Goal: Task Accomplishment & Management: Complete application form

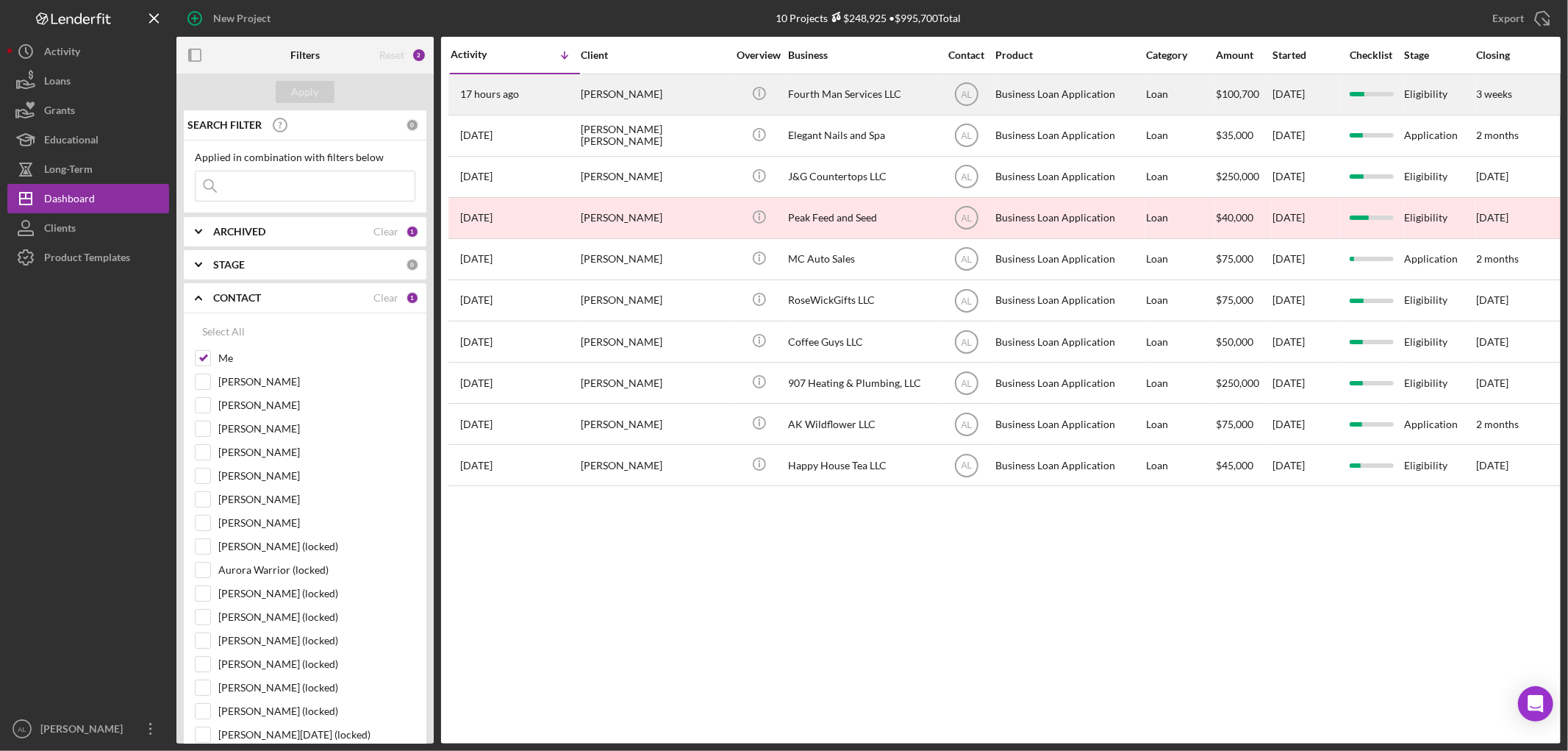
click at [556, 93] on div "17 hours ago [PERSON_NAME]" at bounding box center [515, 95] width 128 height 39
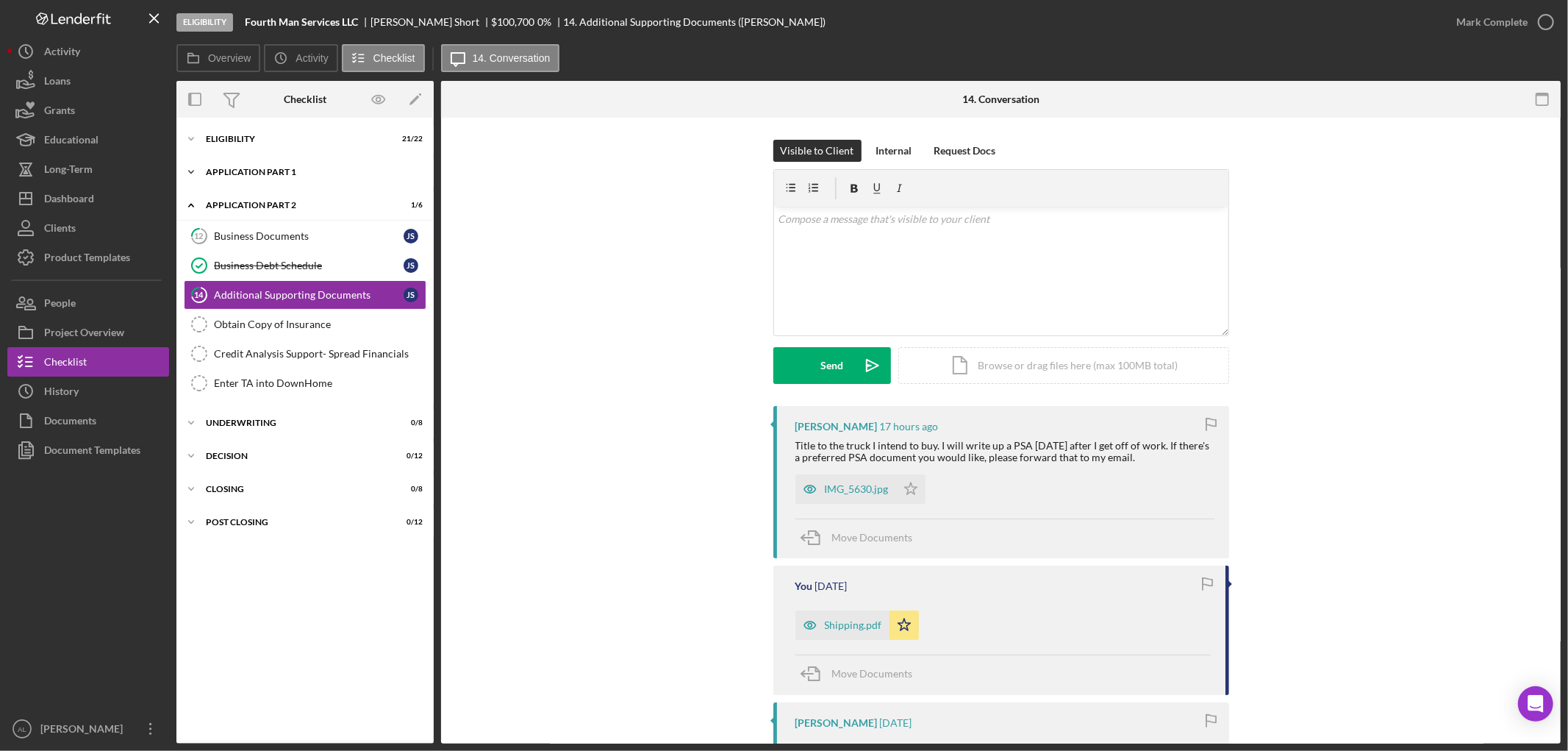
click at [341, 158] on div "Icon/Expander Application Part 1 5 / 11" at bounding box center [305, 171] width 258 height 30
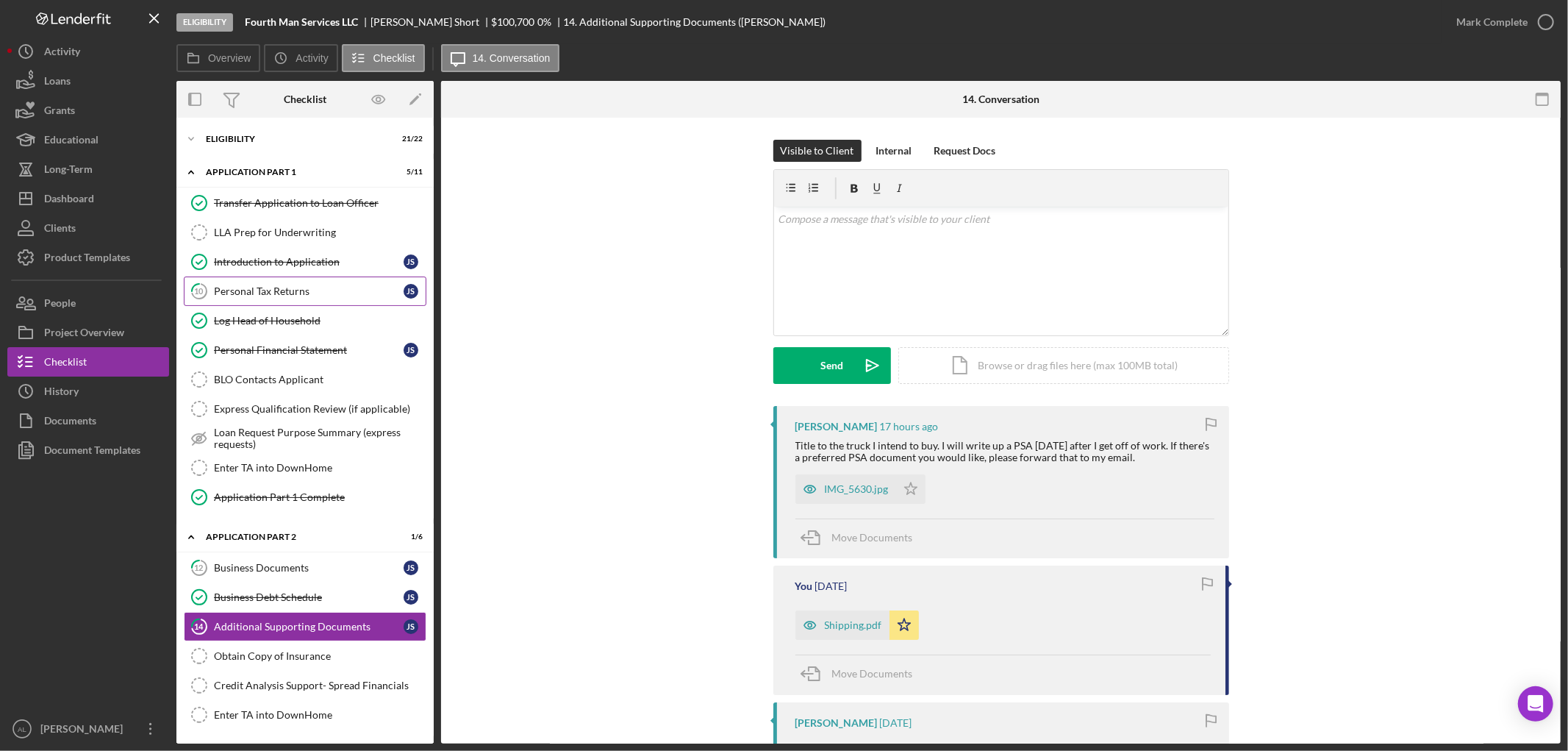
click at [303, 284] on link "10 Personal Tax Returns J S" at bounding box center [305, 291] width 242 height 30
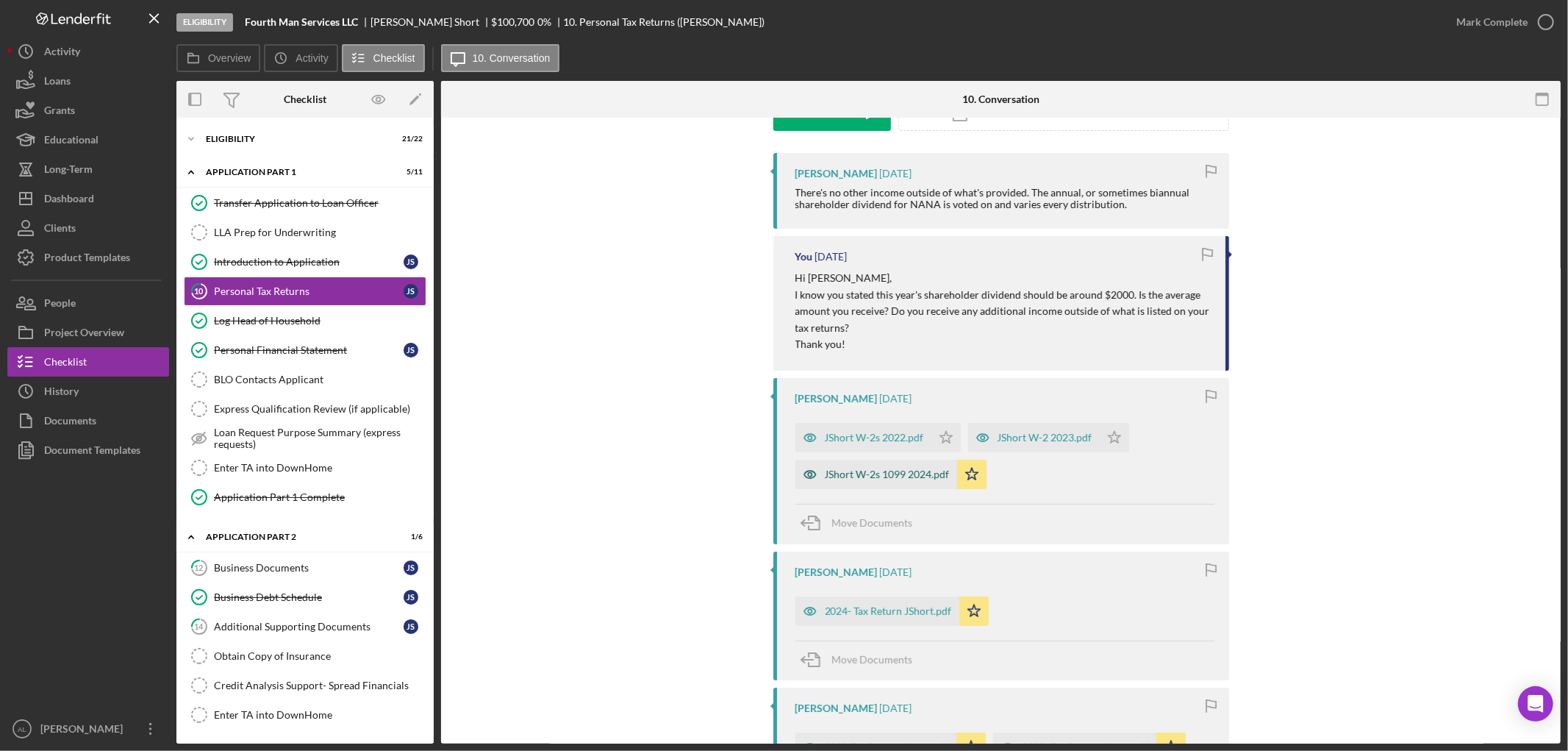
scroll to position [309, 0]
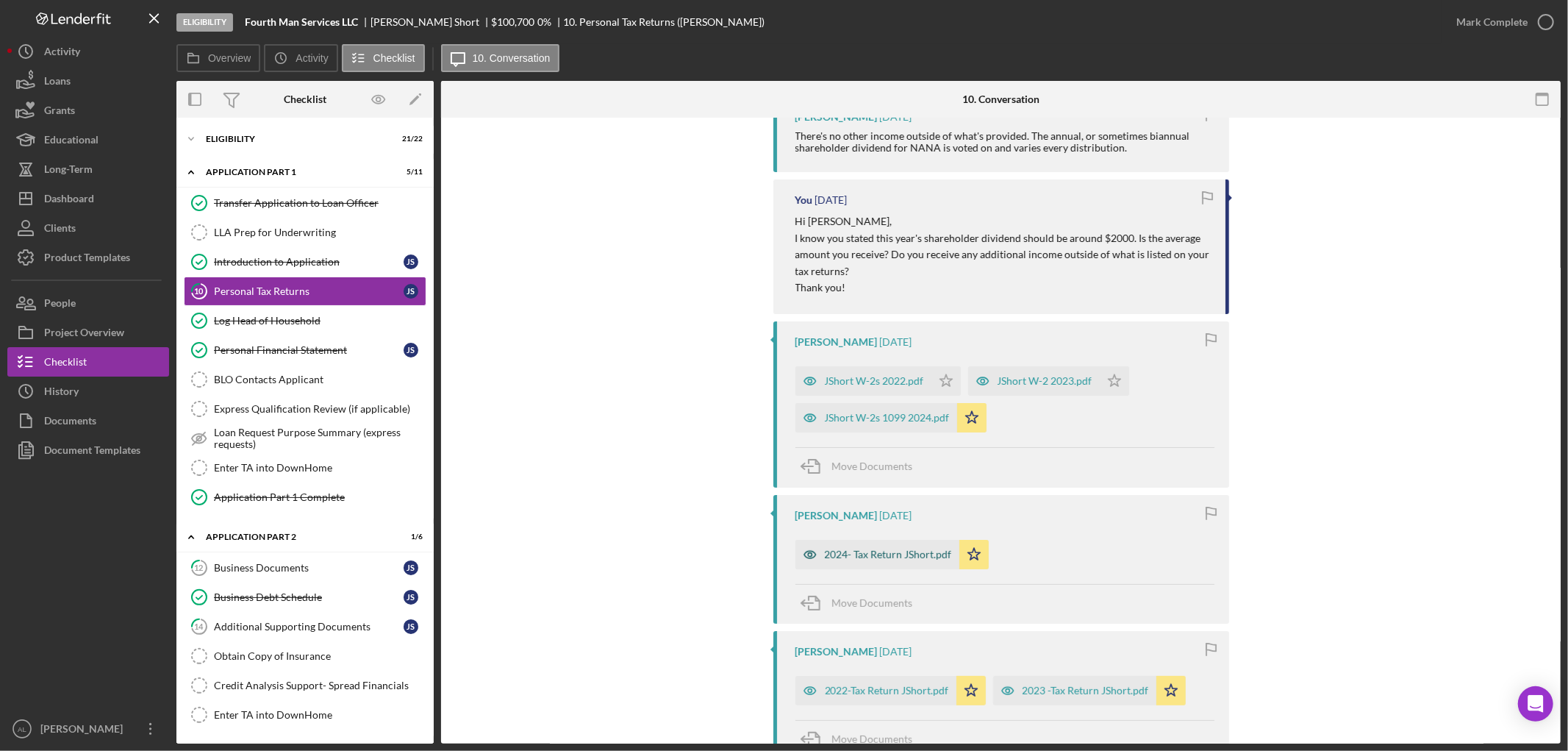
click at [904, 559] on div "2024- Tax Return JShort.pdf" at bounding box center [888, 554] width 128 height 12
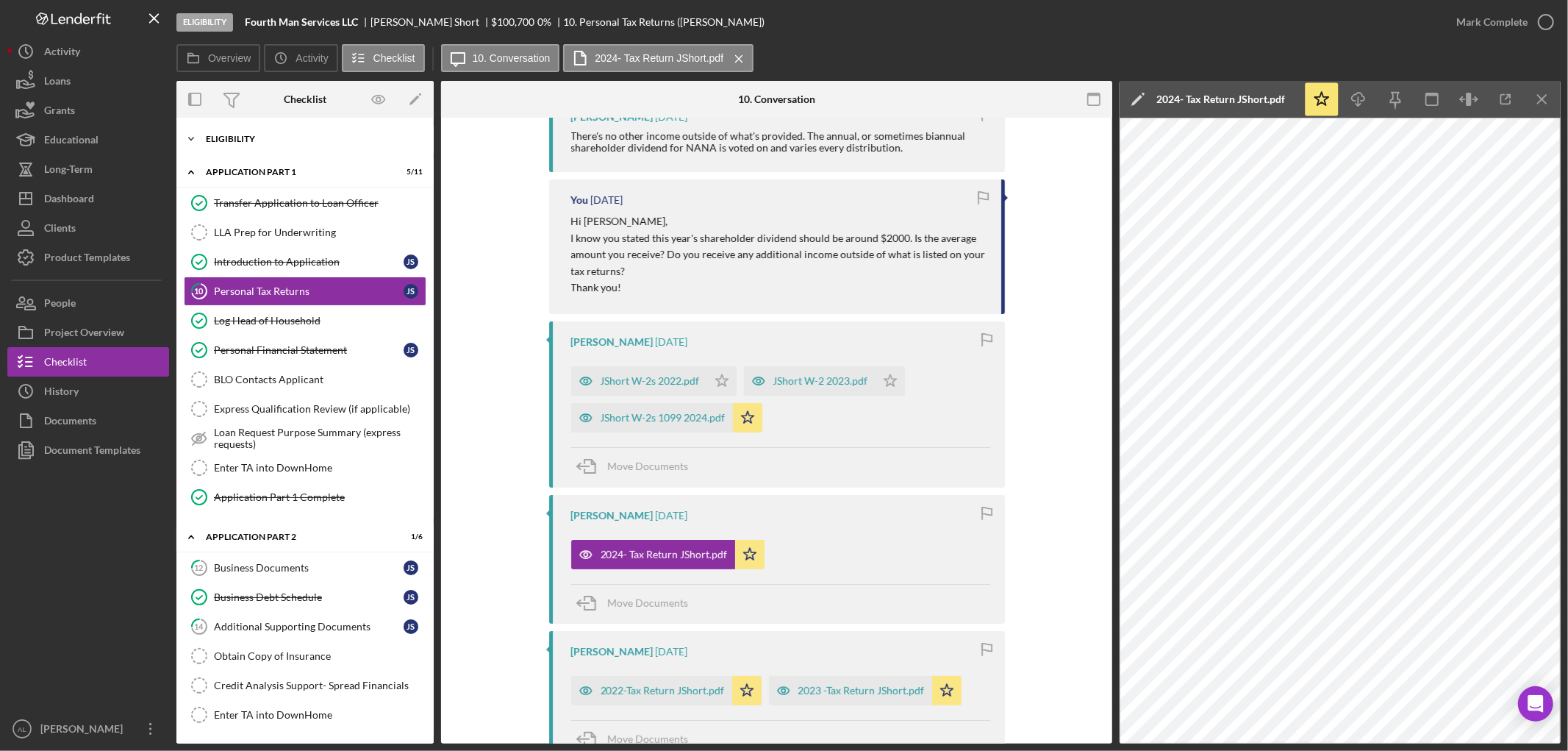
click at [314, 133] on div "Icon/Expander Eligibility 21 / 22" at bounding box center [305, 139] width 258 height 30
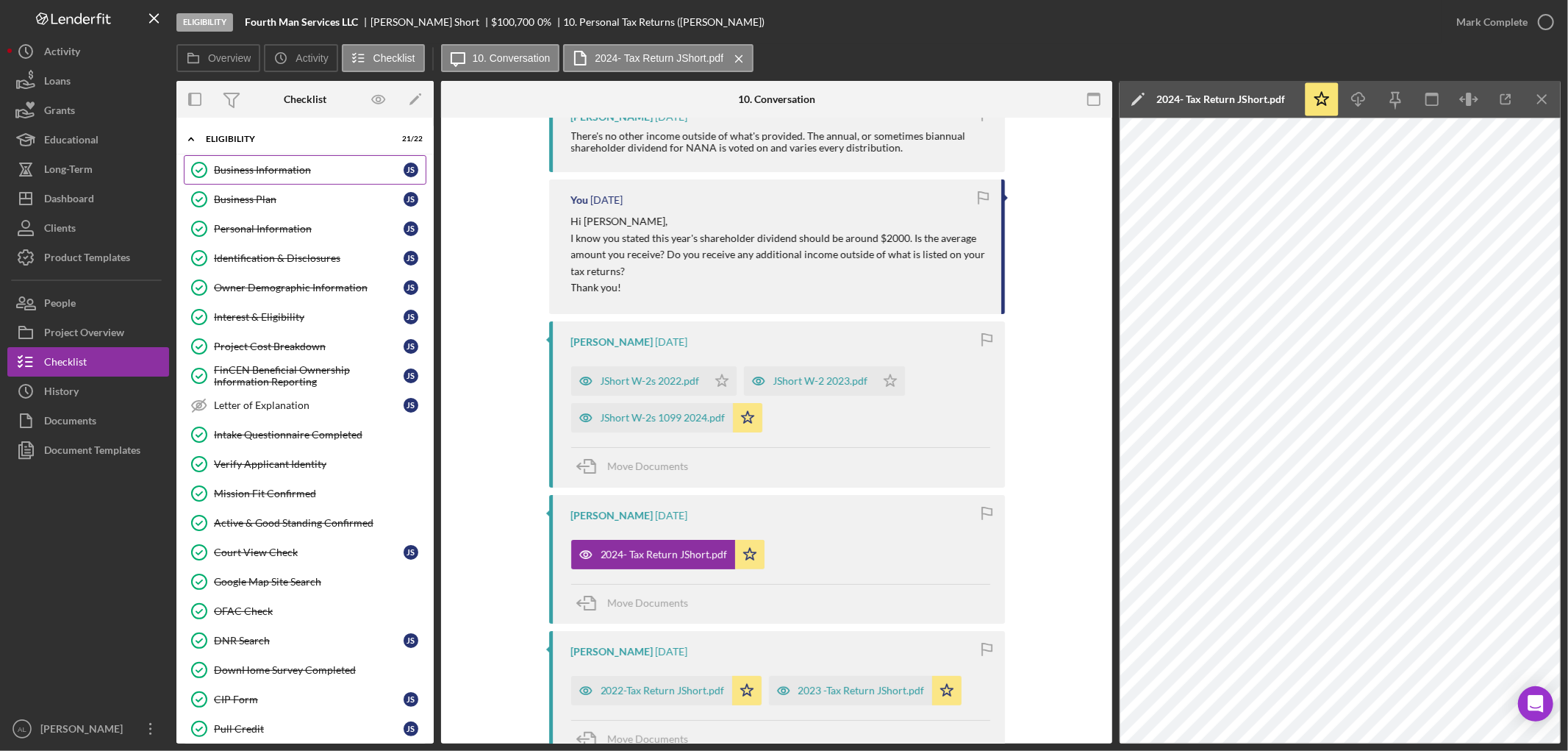
click at [310, 175] on div "Business Information" at bounding box center [308, 170] width 190 height 12
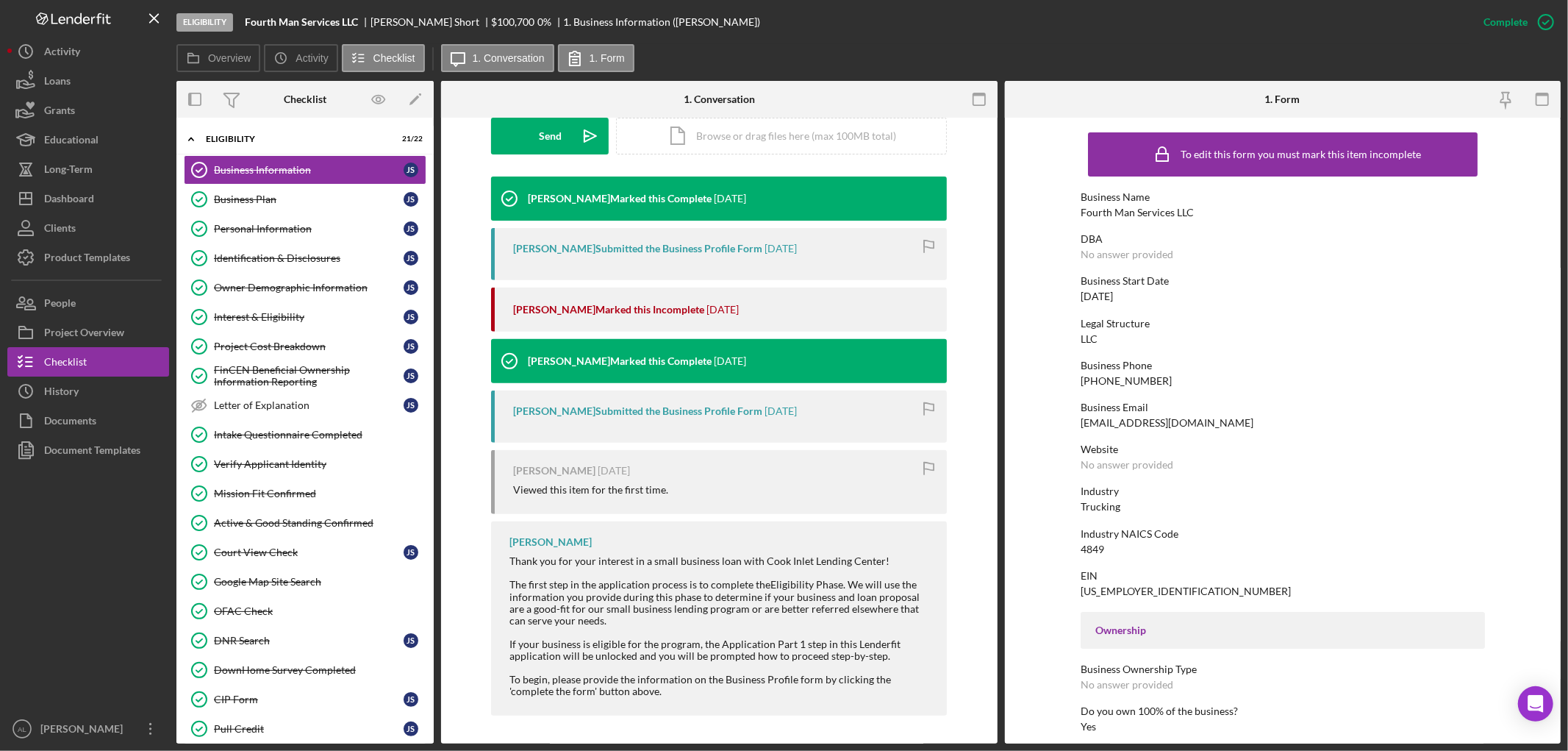
scroll to position [433, 0]
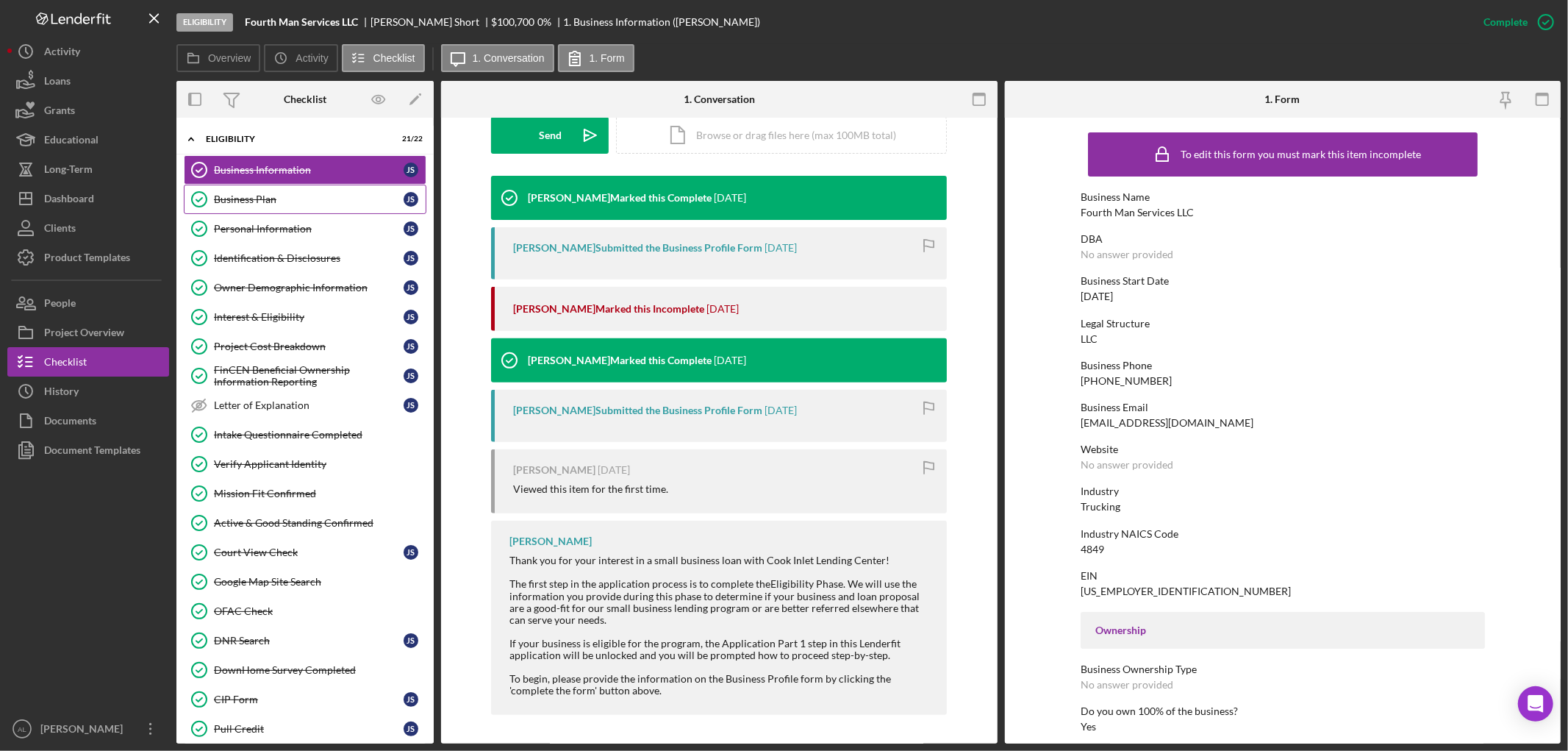
click at [339, 203] on div "Business Plan" at bounding box center [308, 199] width 190 height 12
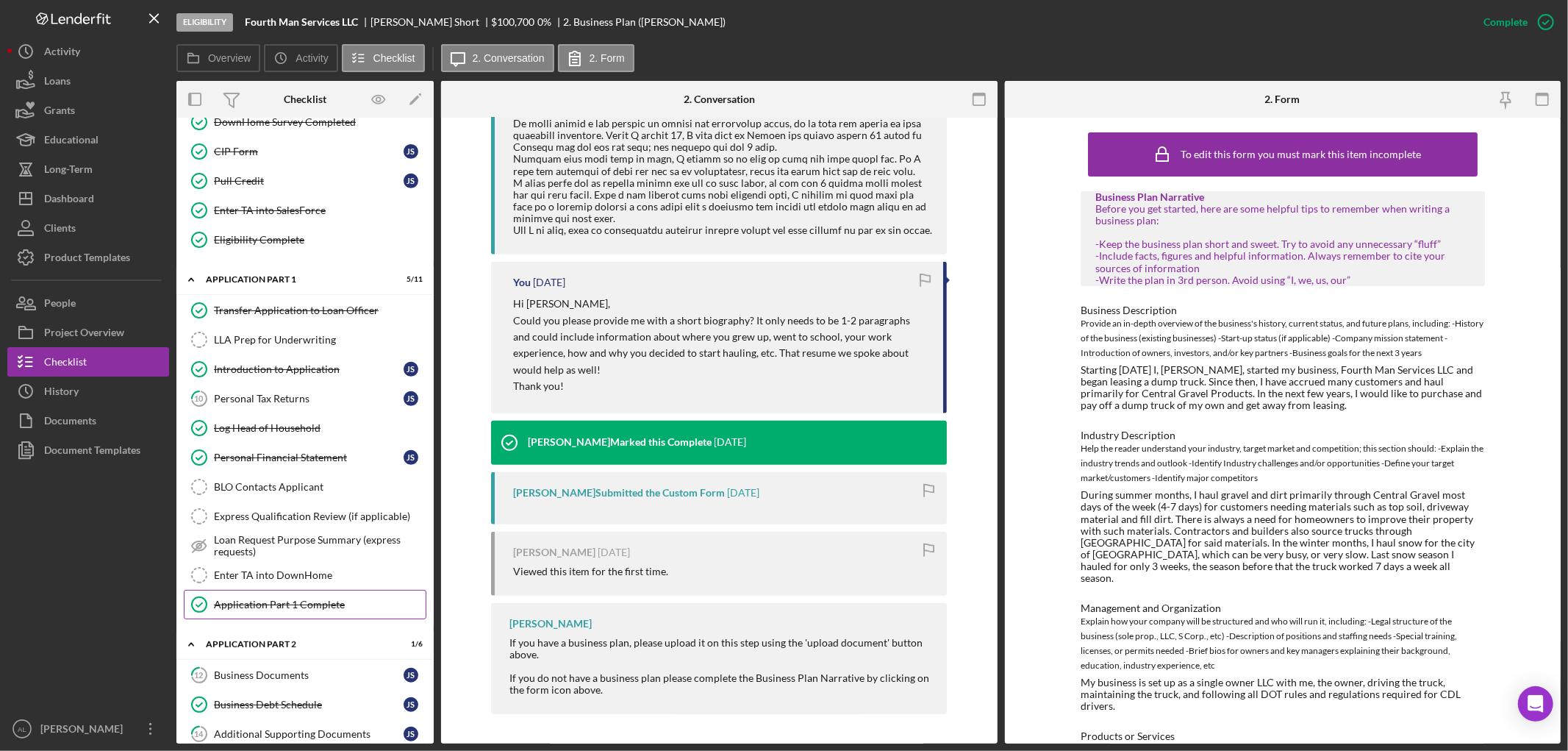
scroll to position [569, 0]
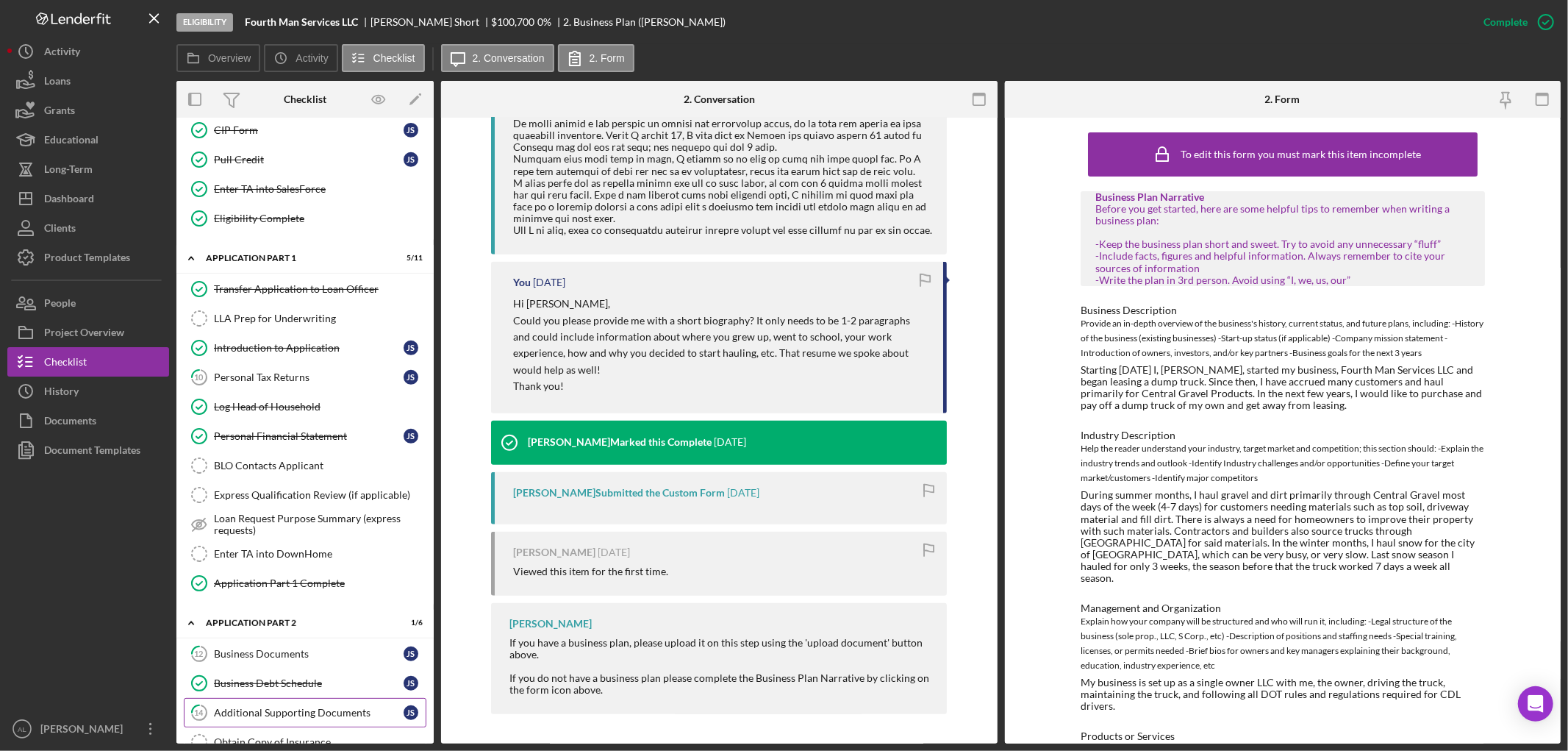
click at [272, 718] on div "Additional Supporting Documents" at bounding box center [308, 712] width 190 height 12
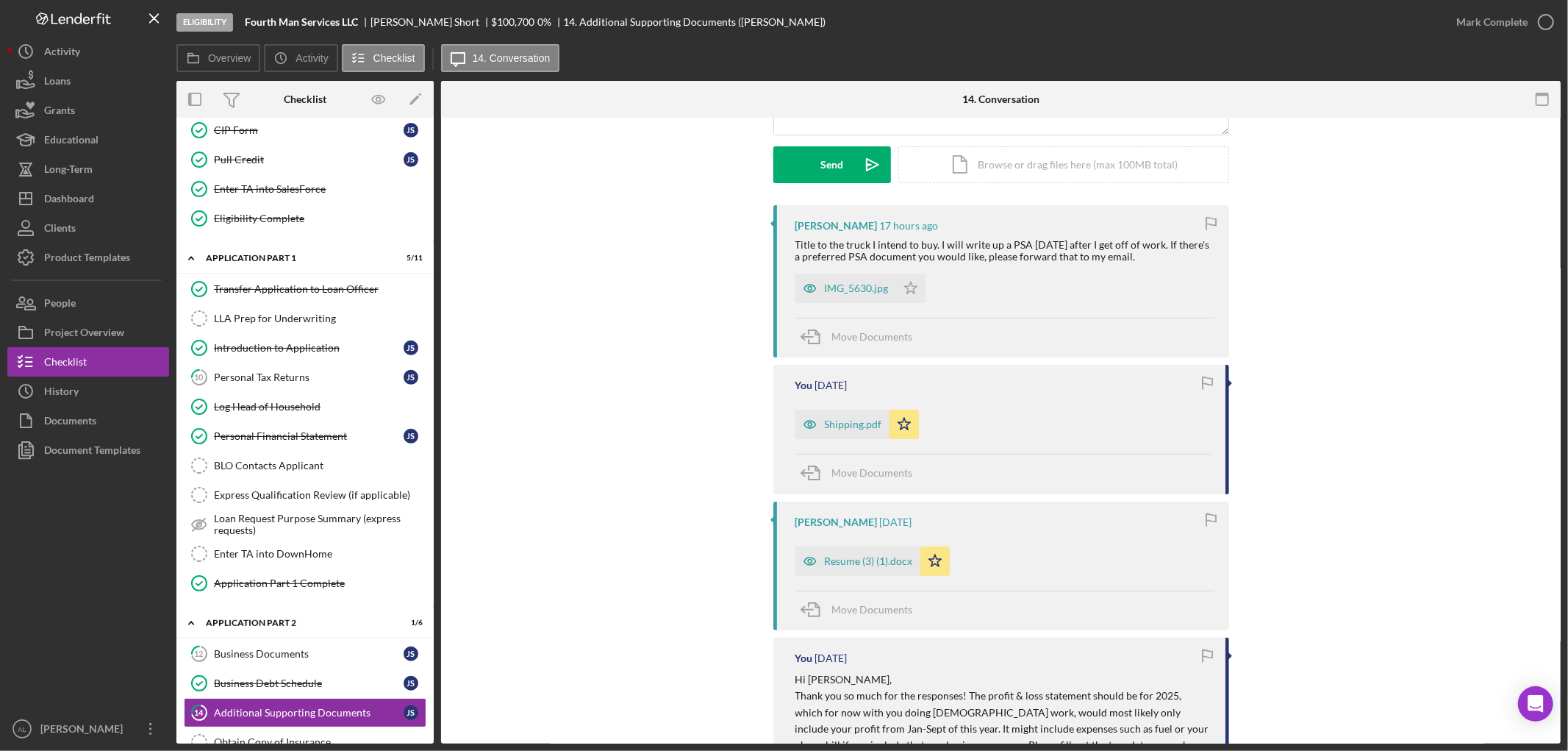
scroll to position [201, 0]
click at [868, 553] on div "Resume (3) (1).docx" at bounding box center [858, 560] width 125 height 30
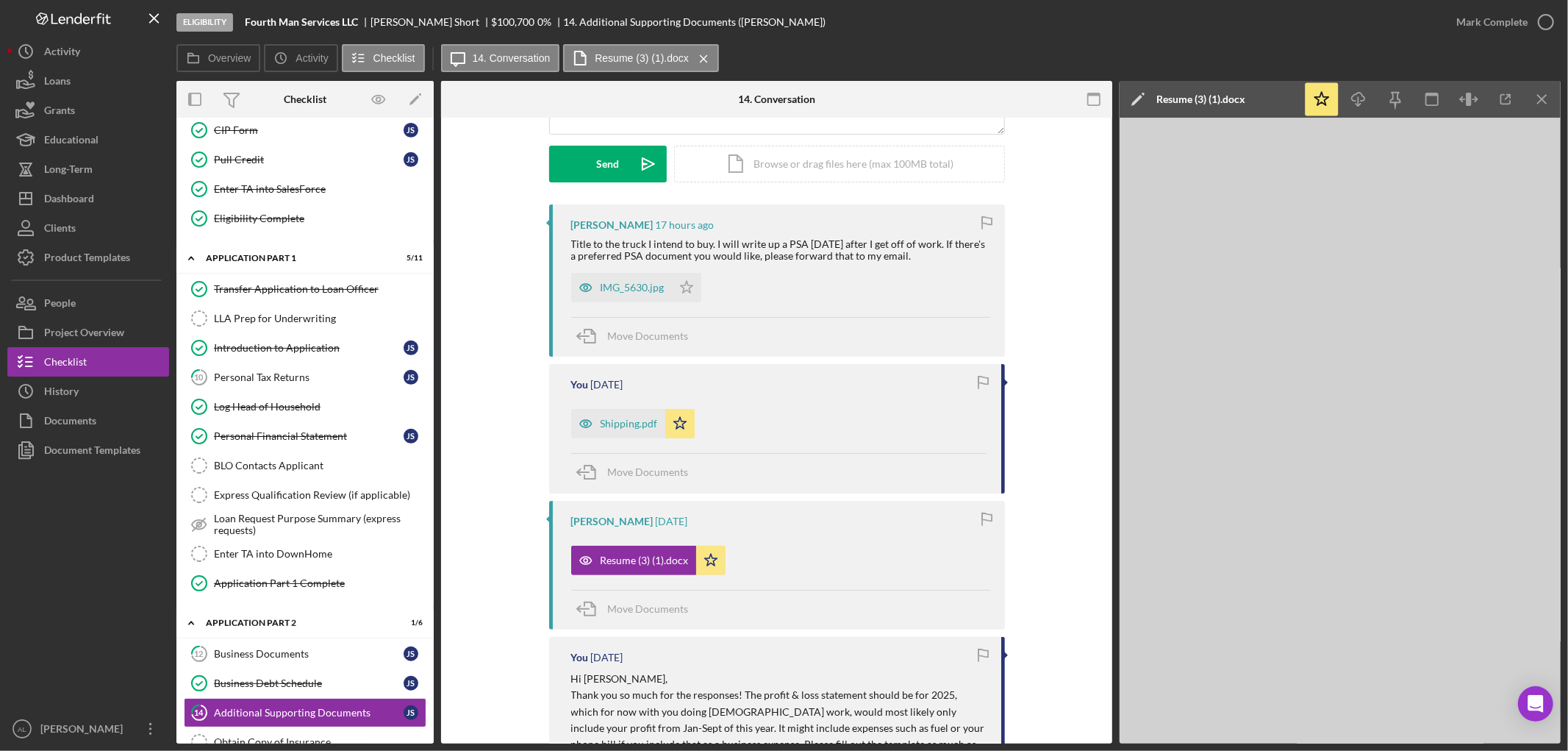
click at [581, 510] on div "[PERSON_NAME] [DATE] Resume (3) (1).docx Icon/Star Move Documents" at bounding box center [777, 565] width 456 height 128
click at [334, 376] on div "Personal Tax Returns" at bounding box center [308, 378] width 190 height 12
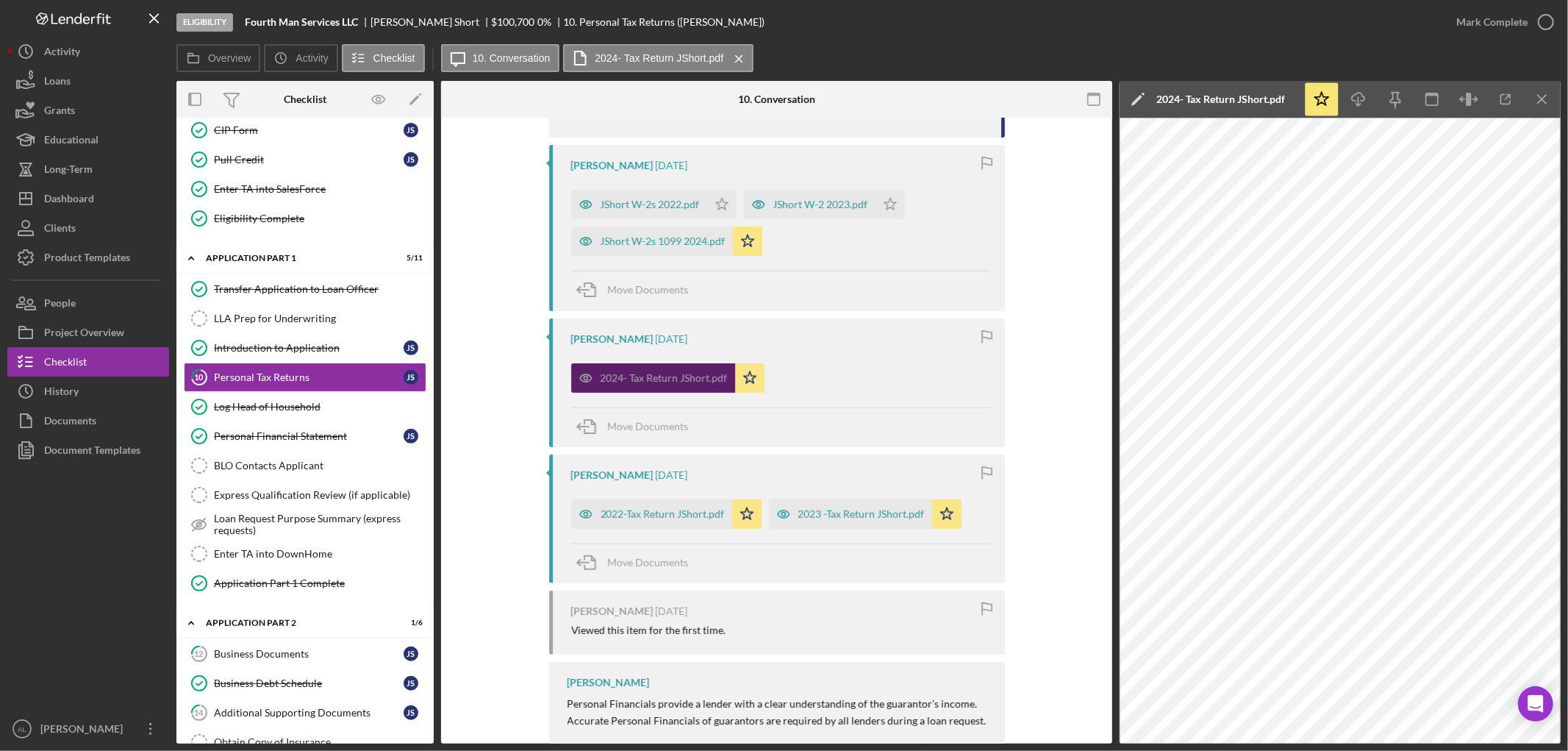
scroll to position [487, 0]
click at [819, 519] on div "2023 -Tax Return JShort.pdf" at bounding box center [861, 514] width 127 height 12
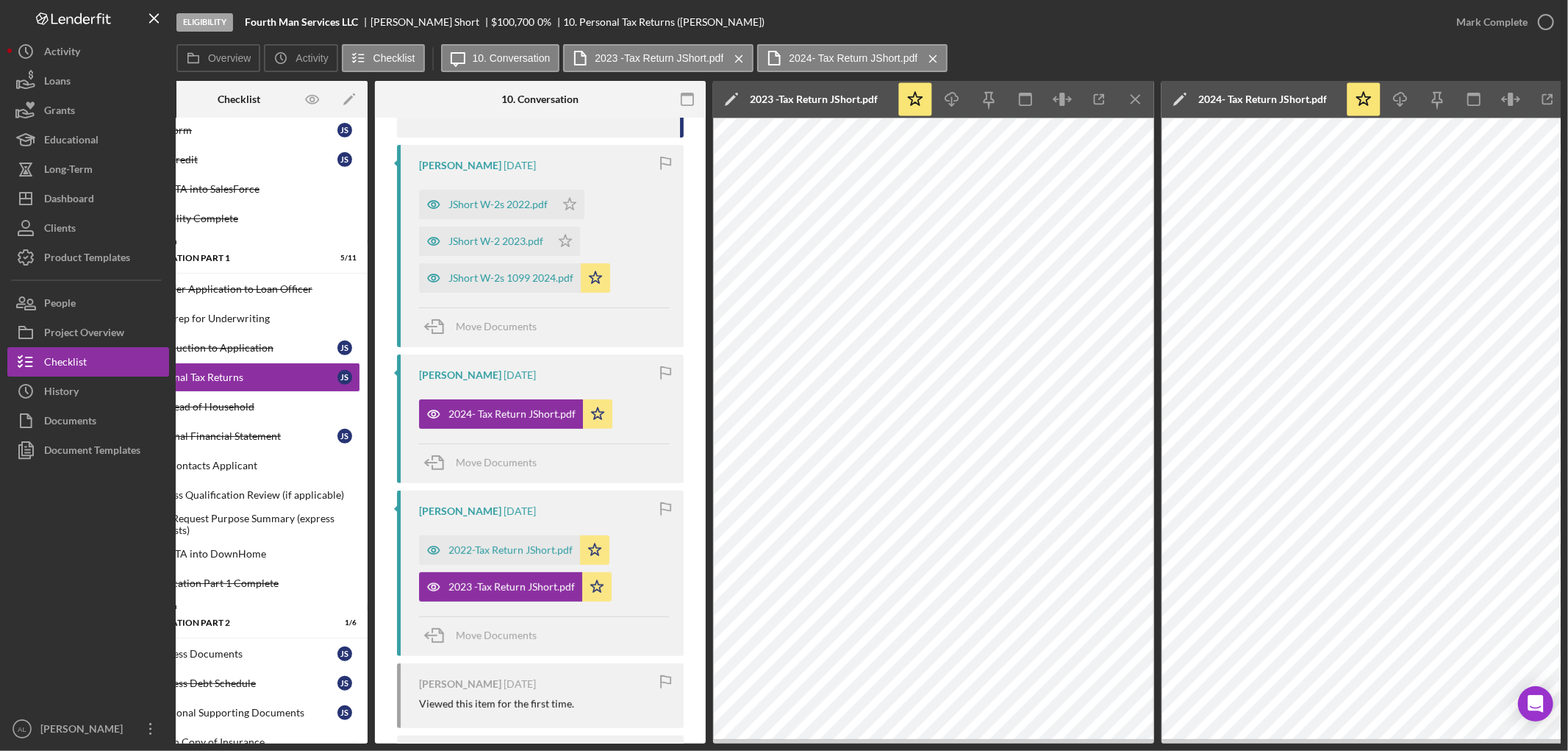
scroll to position [0, 0]
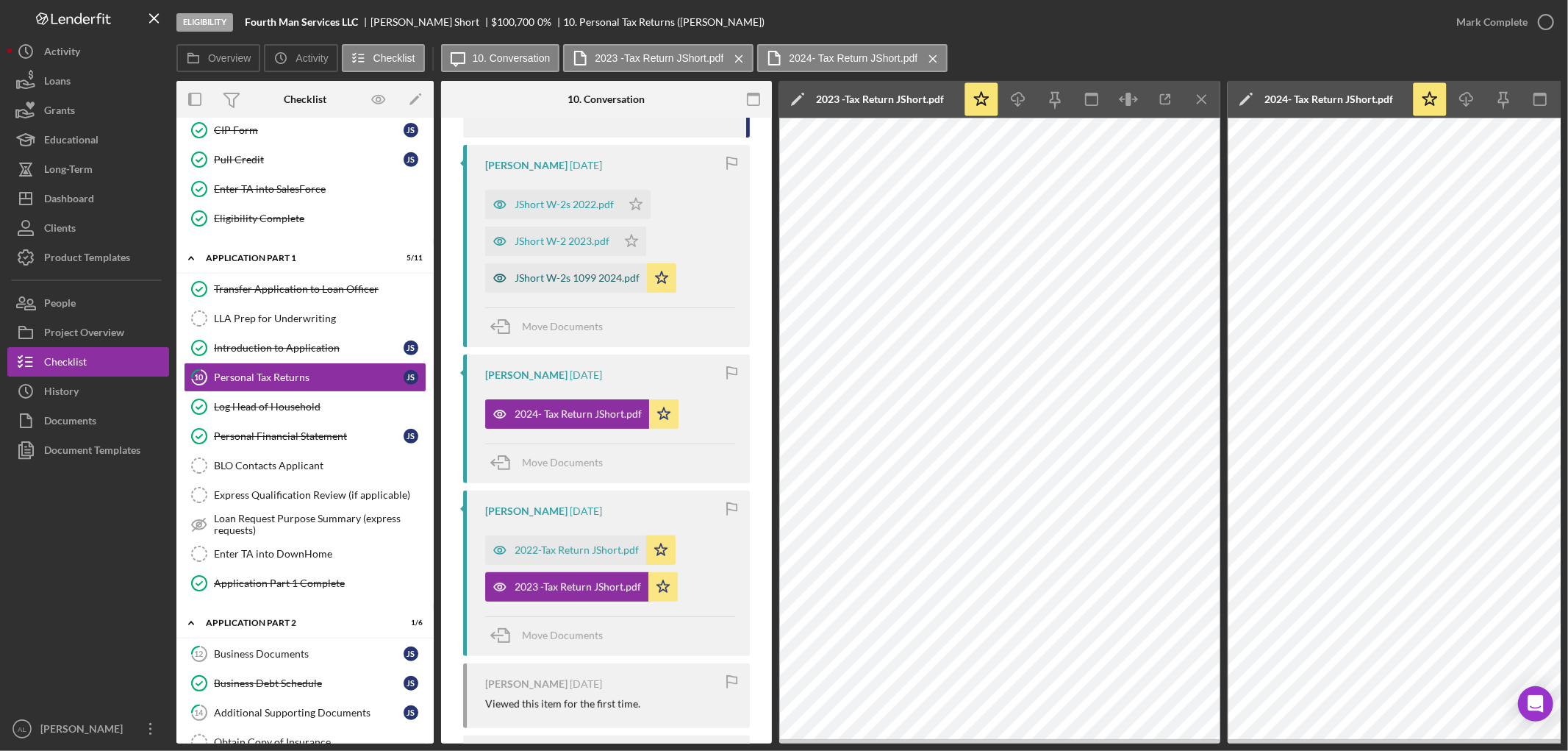
click at [558, 274] on div "JShort W-2s 1099 2024.pdf" at bounding box center [577, 278] width 125 height 12
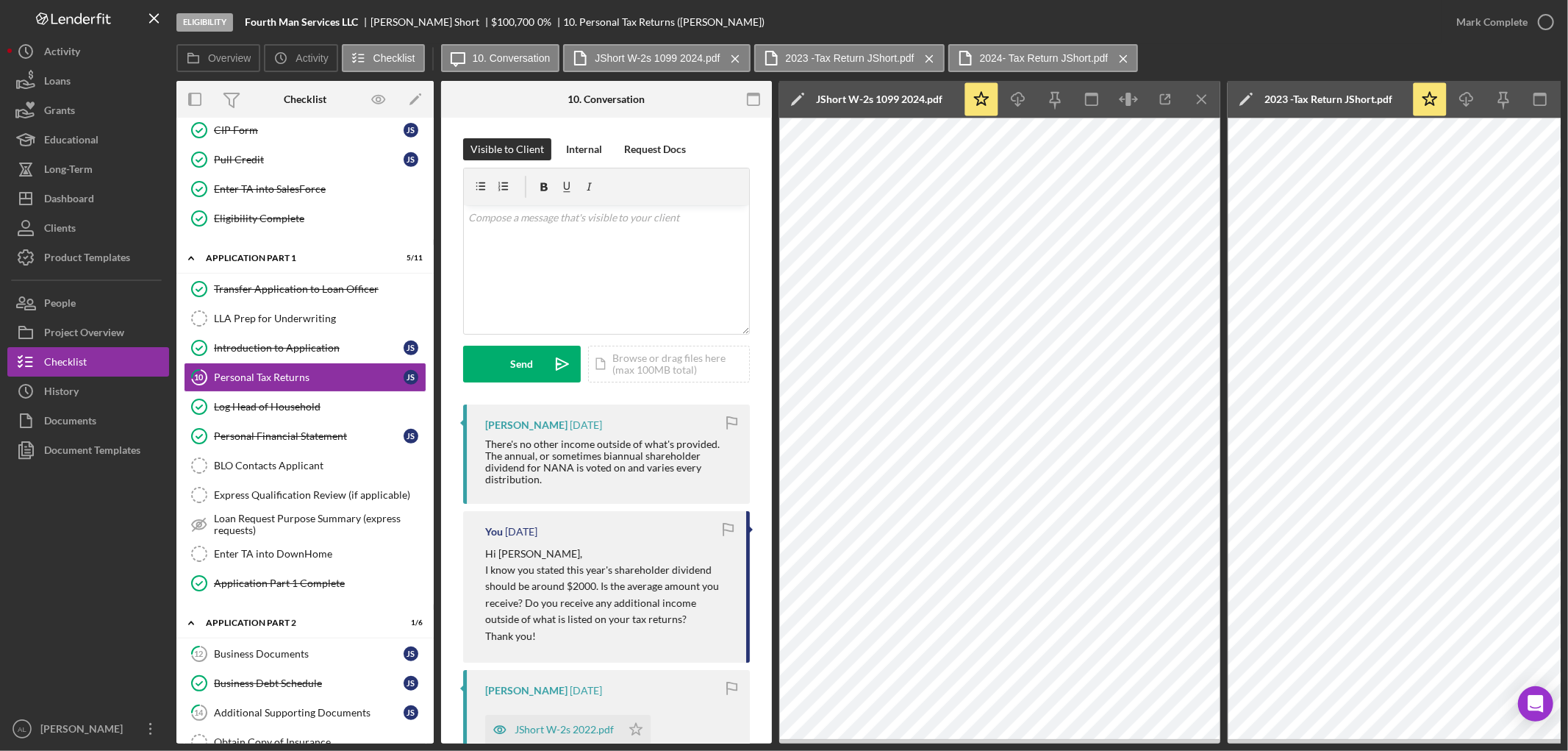
scroll to position [1, 0]
click at [331, 252] on div "Icon/Expander Application Part 1 5 / 11" at bounding box center [305, 258] width 258 height 30
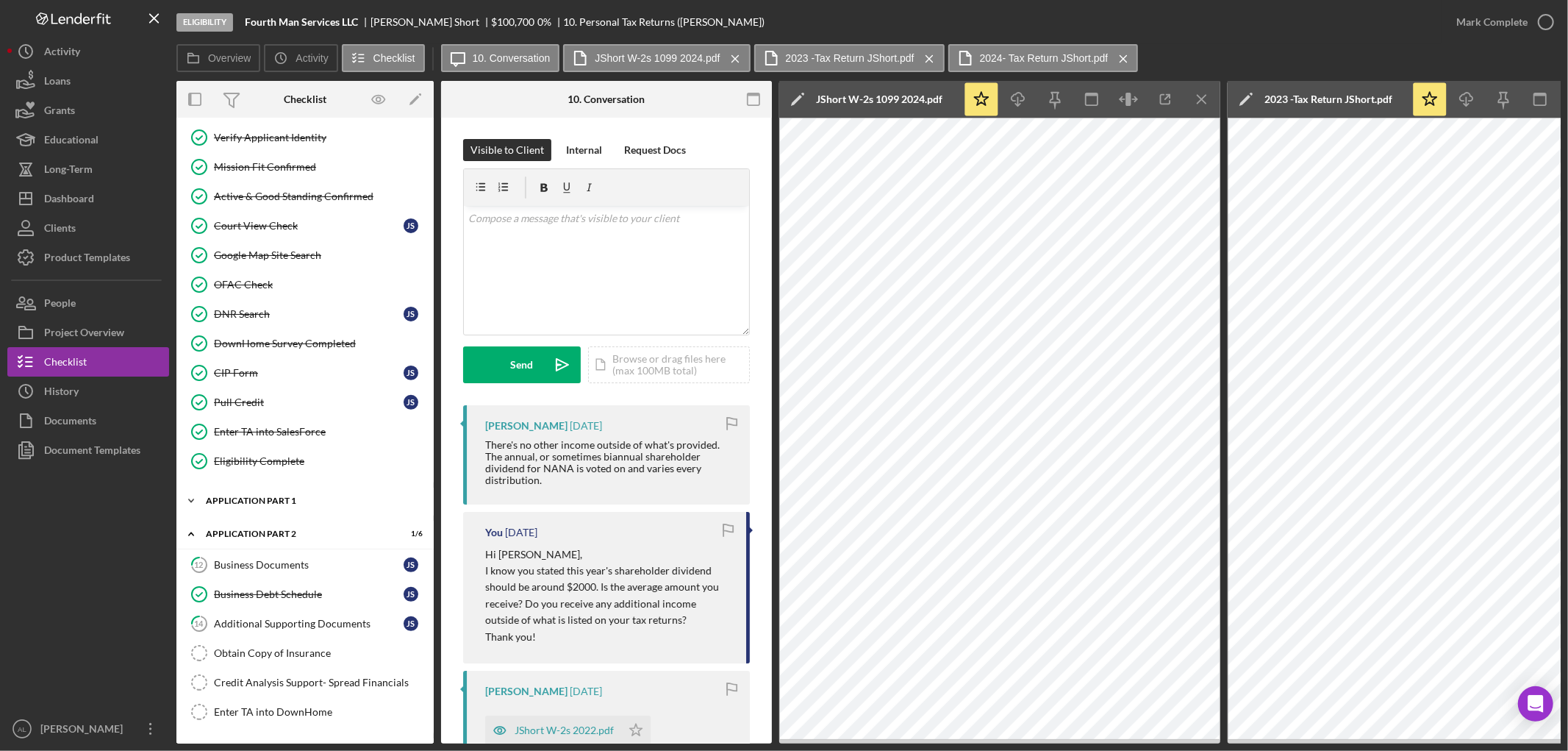
scroll to position [326, 0]
click at [317, 402] on div "Pull Credit" at bounding box center [308, 403] width 190 height 12
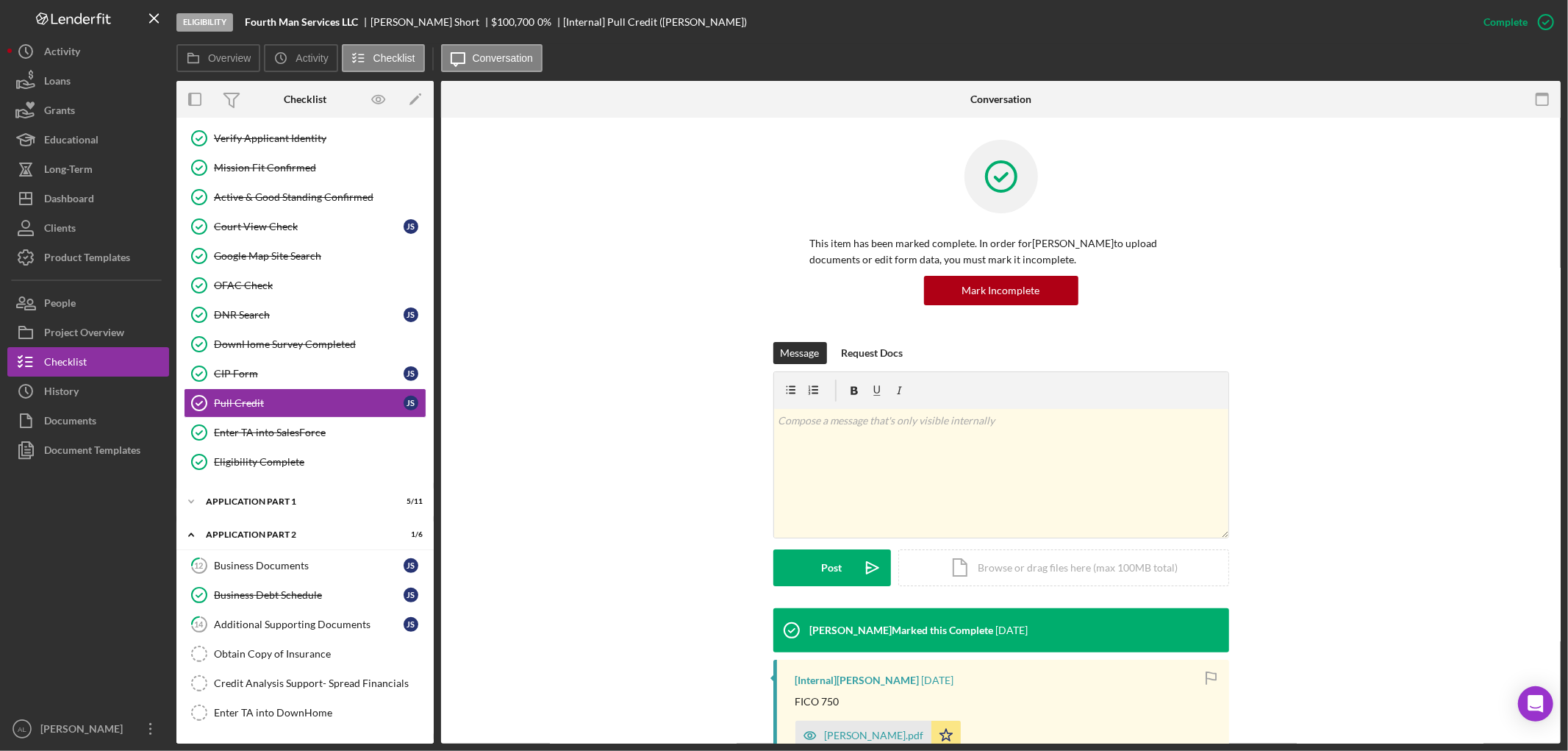
scroll to position [199, 0]
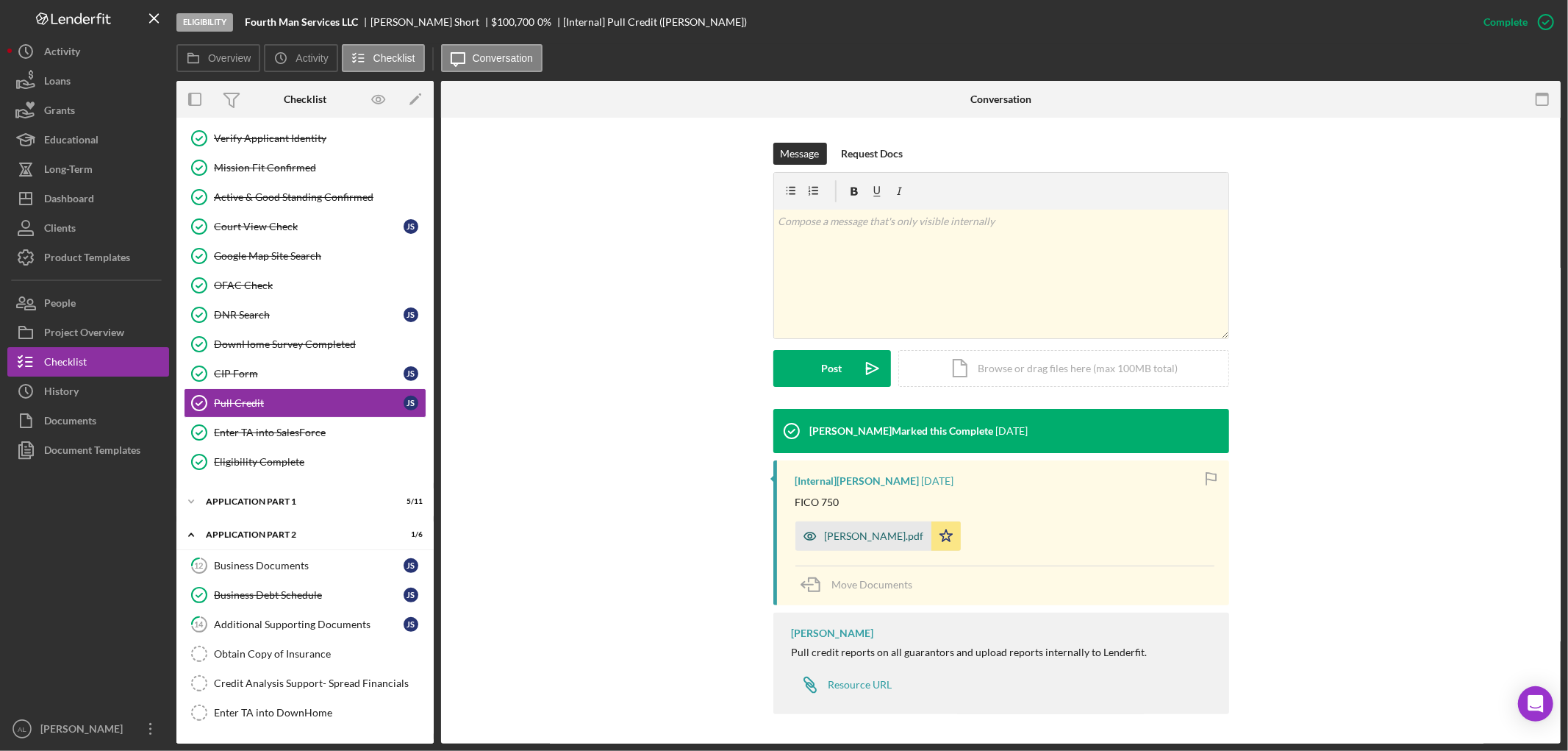
click at [847, 535] on div "[PERSON_NAME].pdf" at bounding box center [875, 536] width 100 height 12
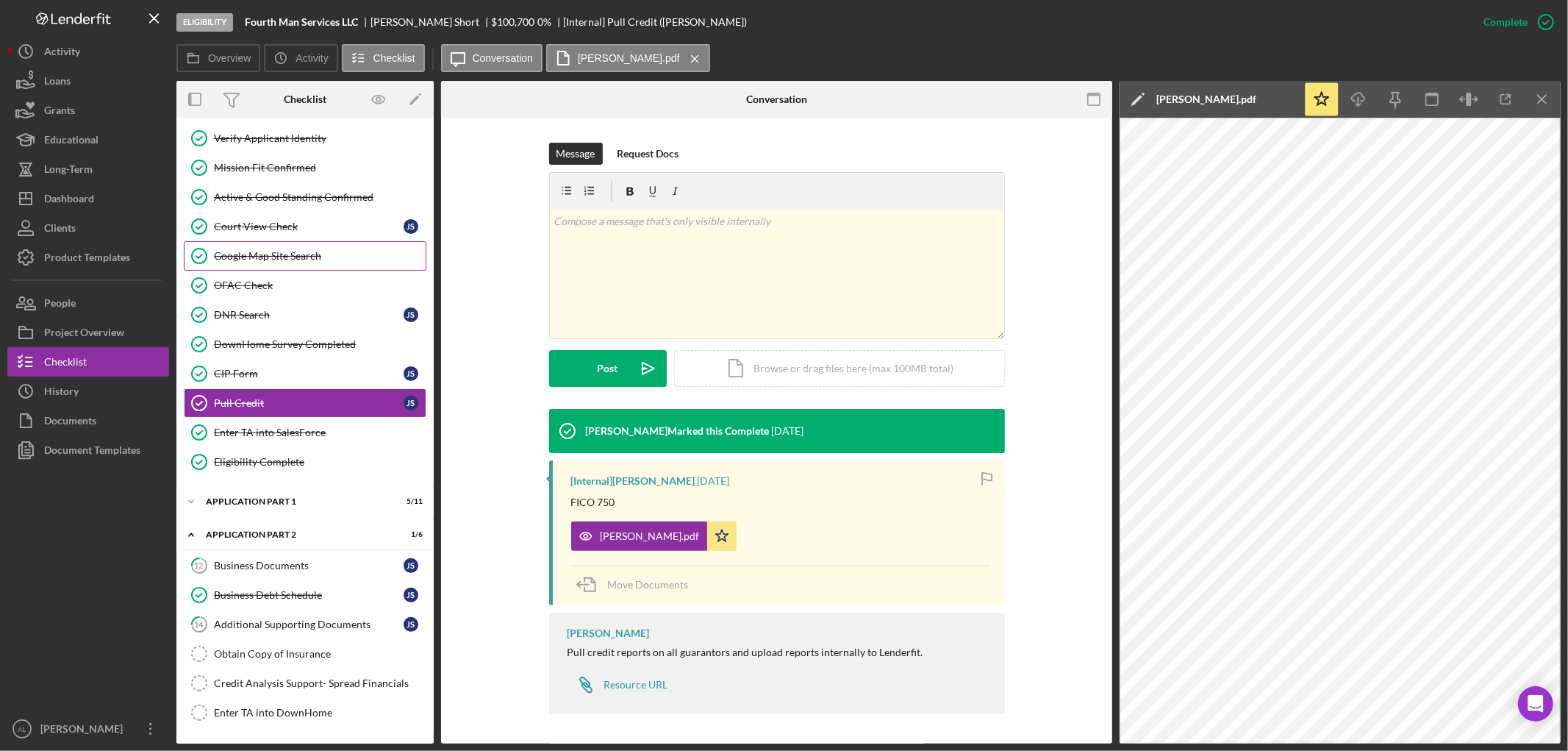
scroll to position [0, 0]
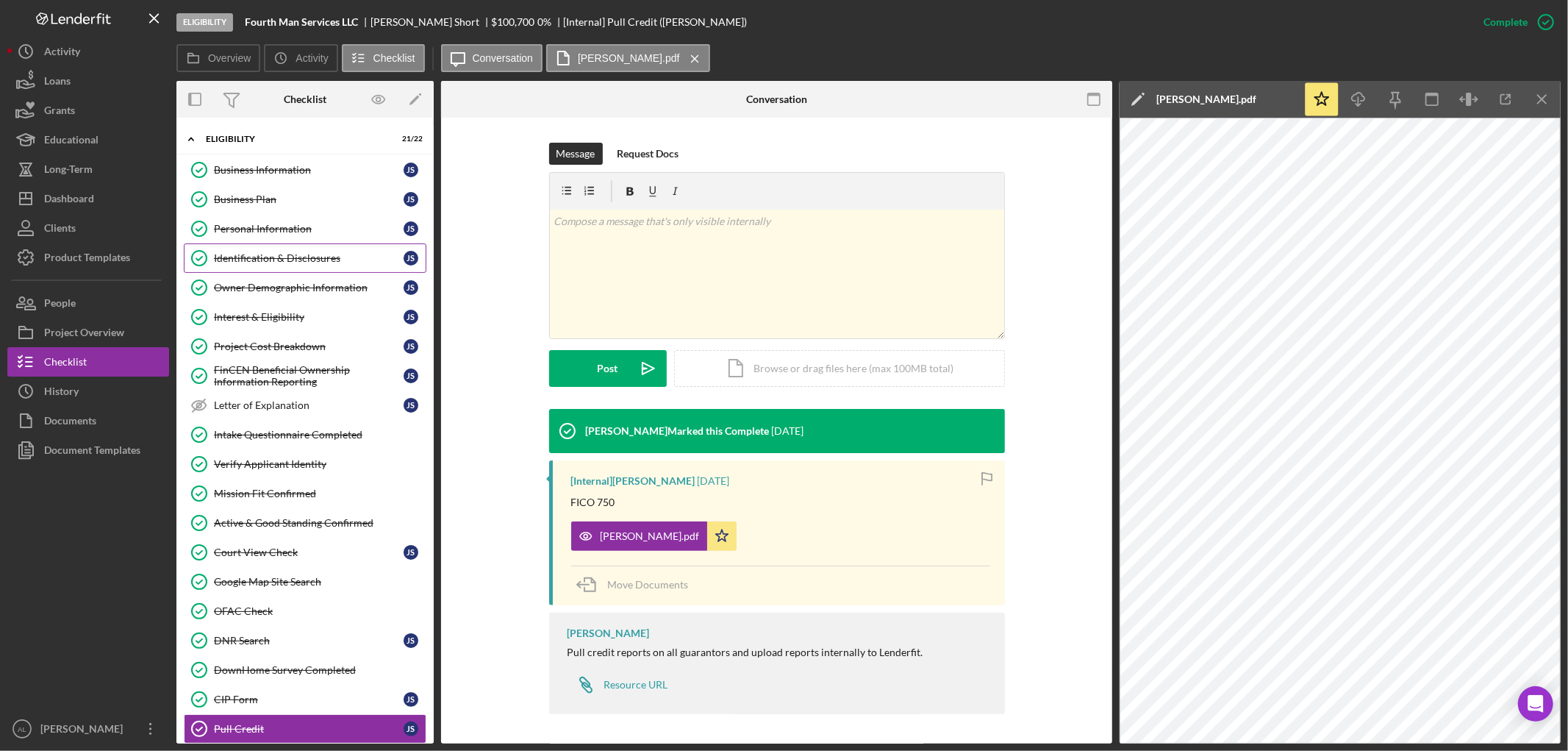
click at [306, 269] on link "Identification & Disclosures Identification & Disclosures J S" at bounding box center [305, 258] width 242 height 30
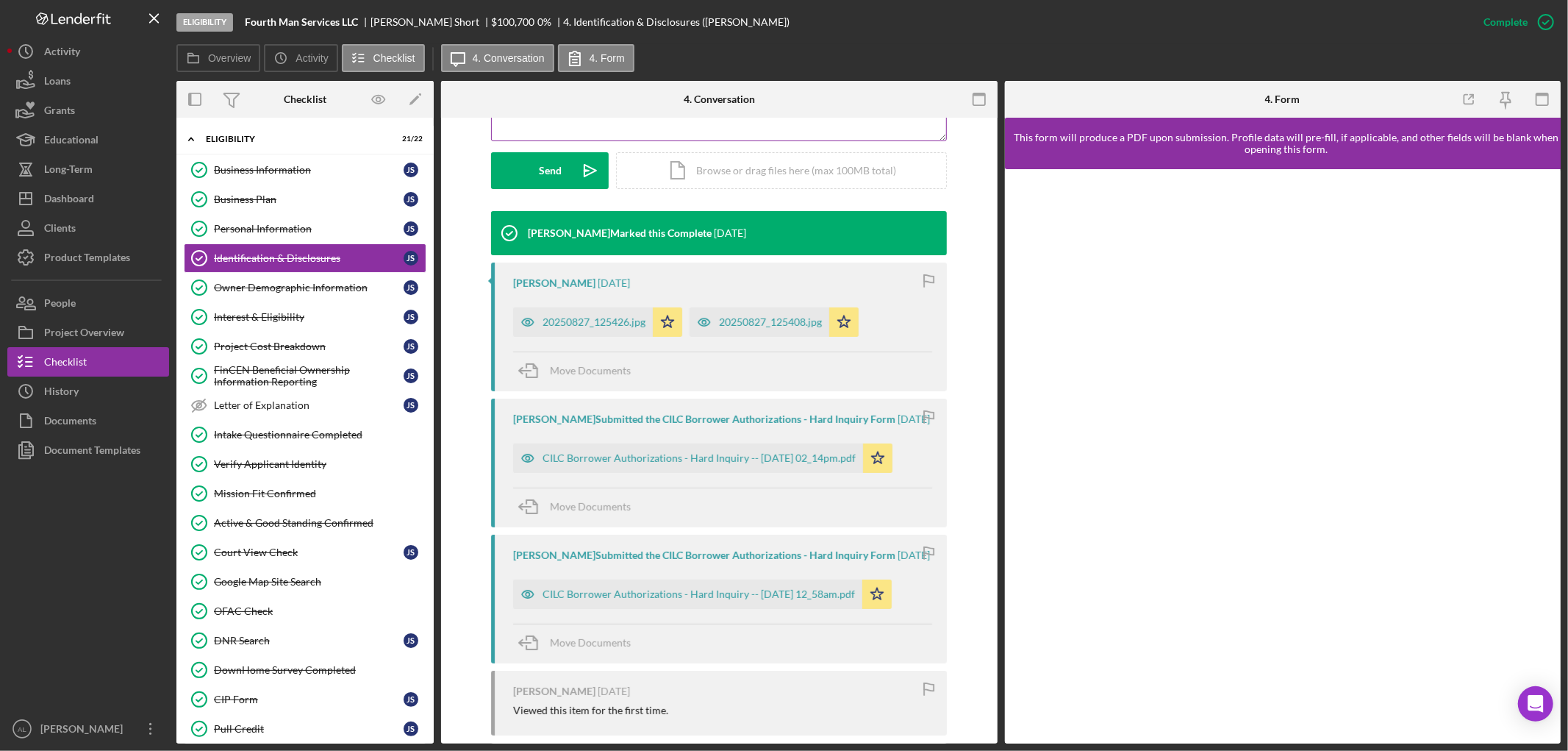
click at [687, 471] on div "CILC Borrower Authorizations - Hard Inquiry -- [DATE] 02_14pm.pdf" at bounding box center [688, 458] width 350 height 30
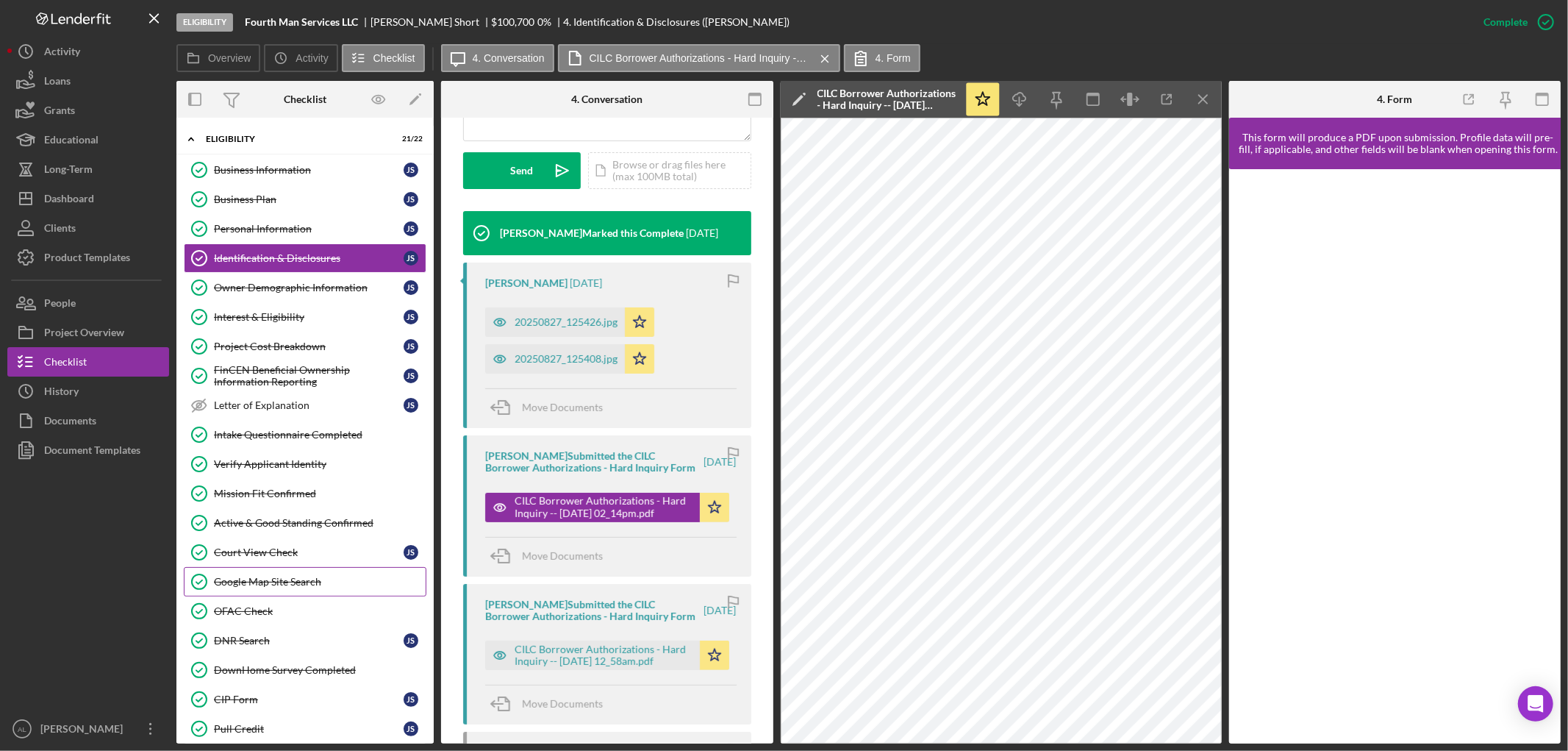
scroll to position [236, 0]
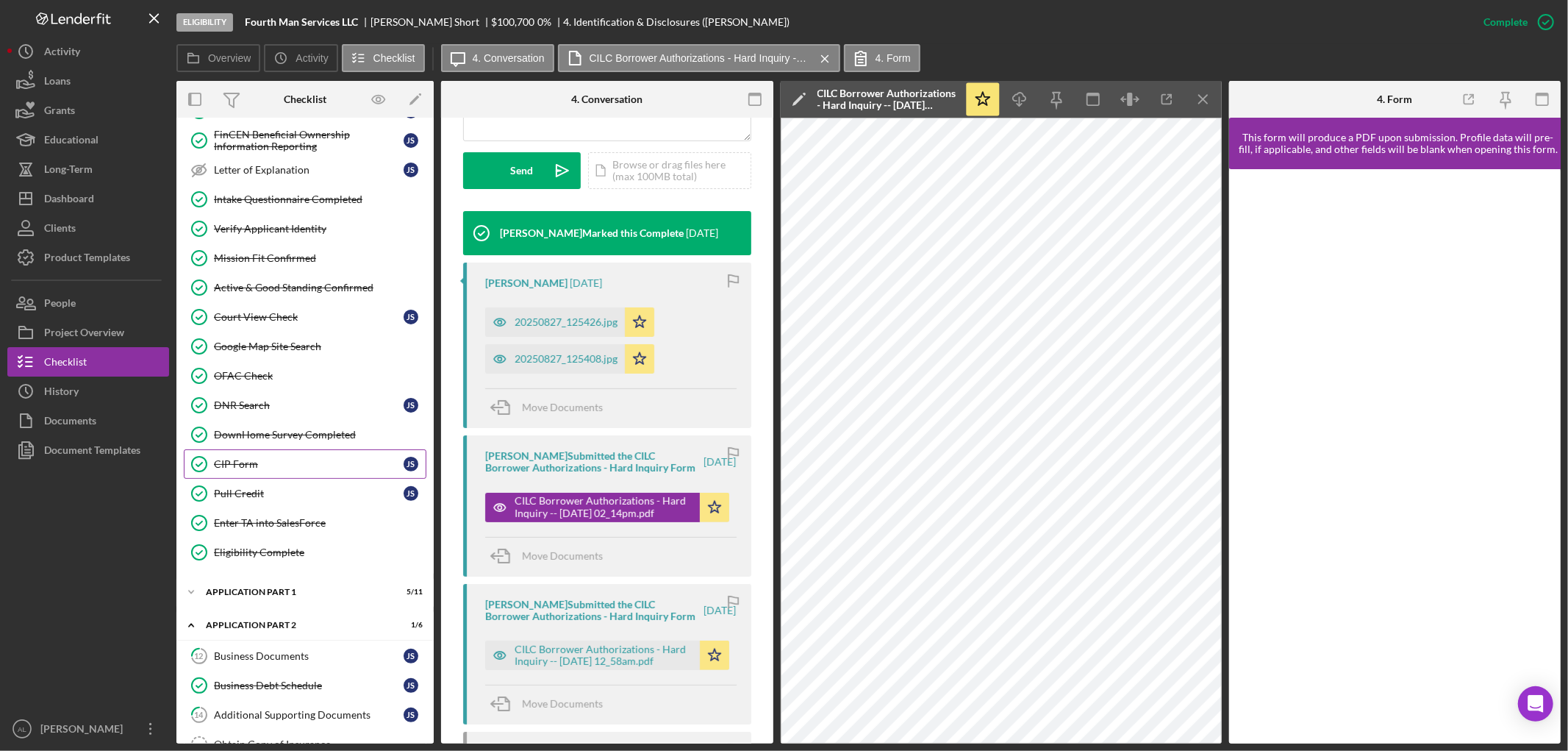
click at [332, 476] on link "CIP Form CIP Form J S" at bounding box center [305, 464] width 242 height 30
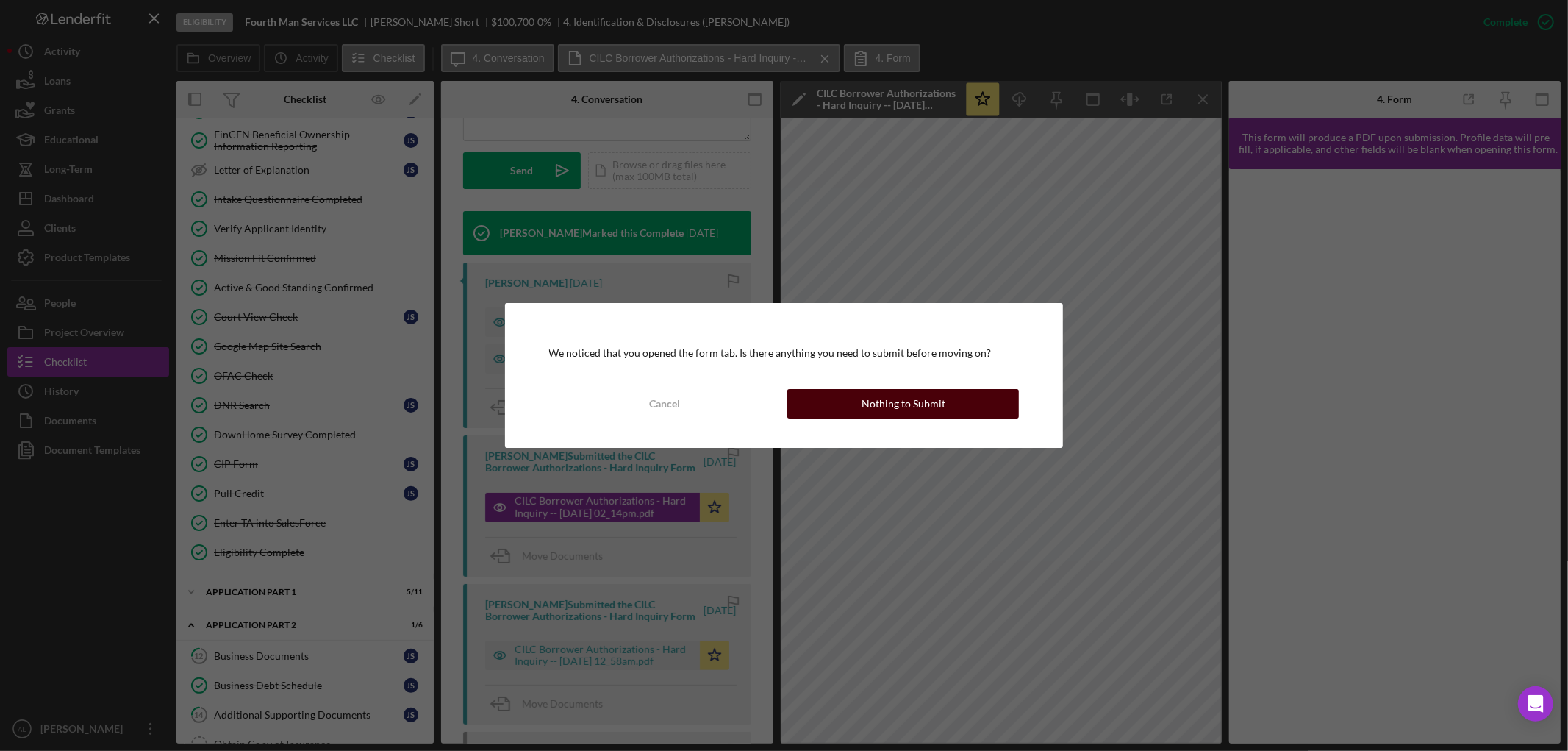
click at [860, 411] on button "Nothing to Submit" at bounding box center [903, 403] width 231 height 30
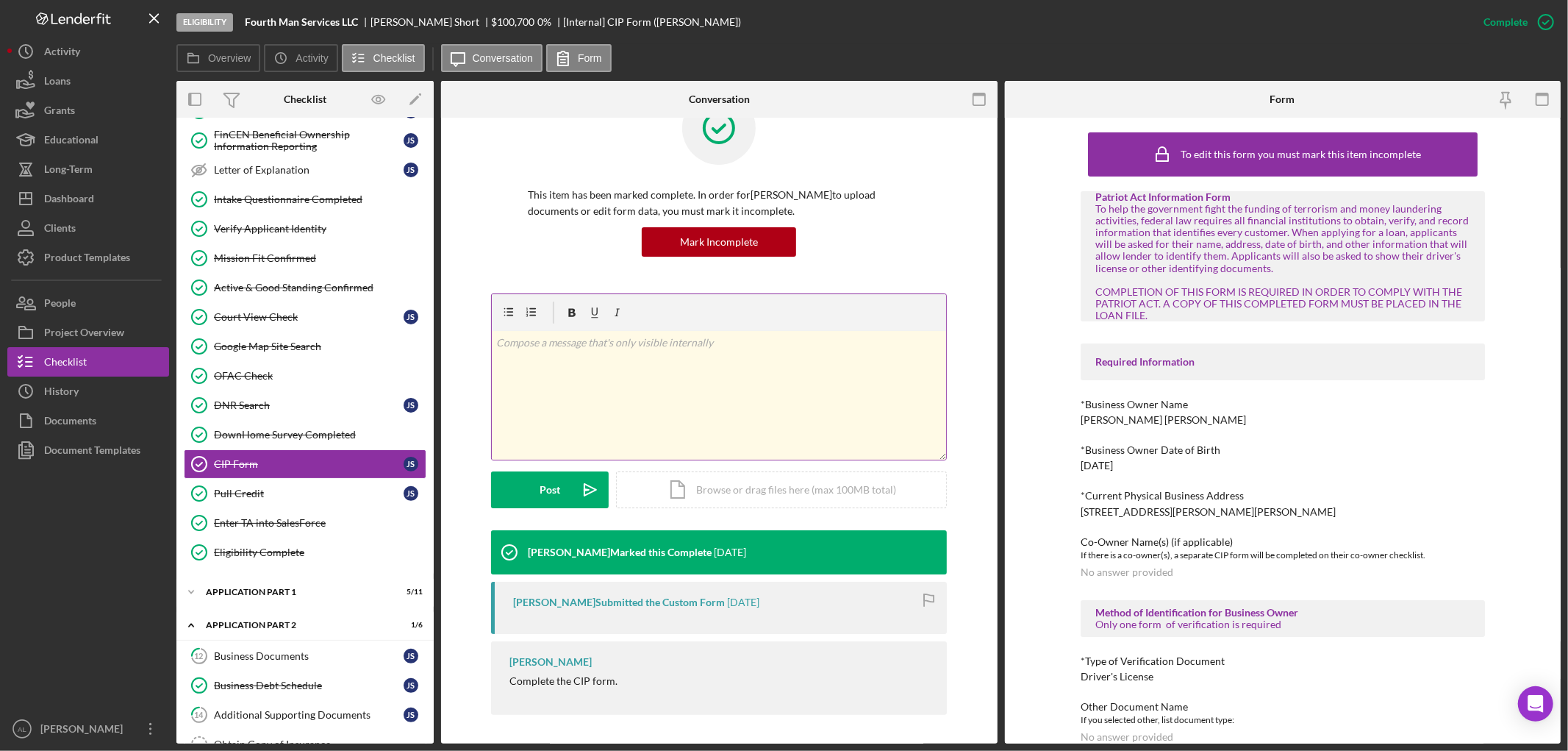
scroll to position [48, 0]
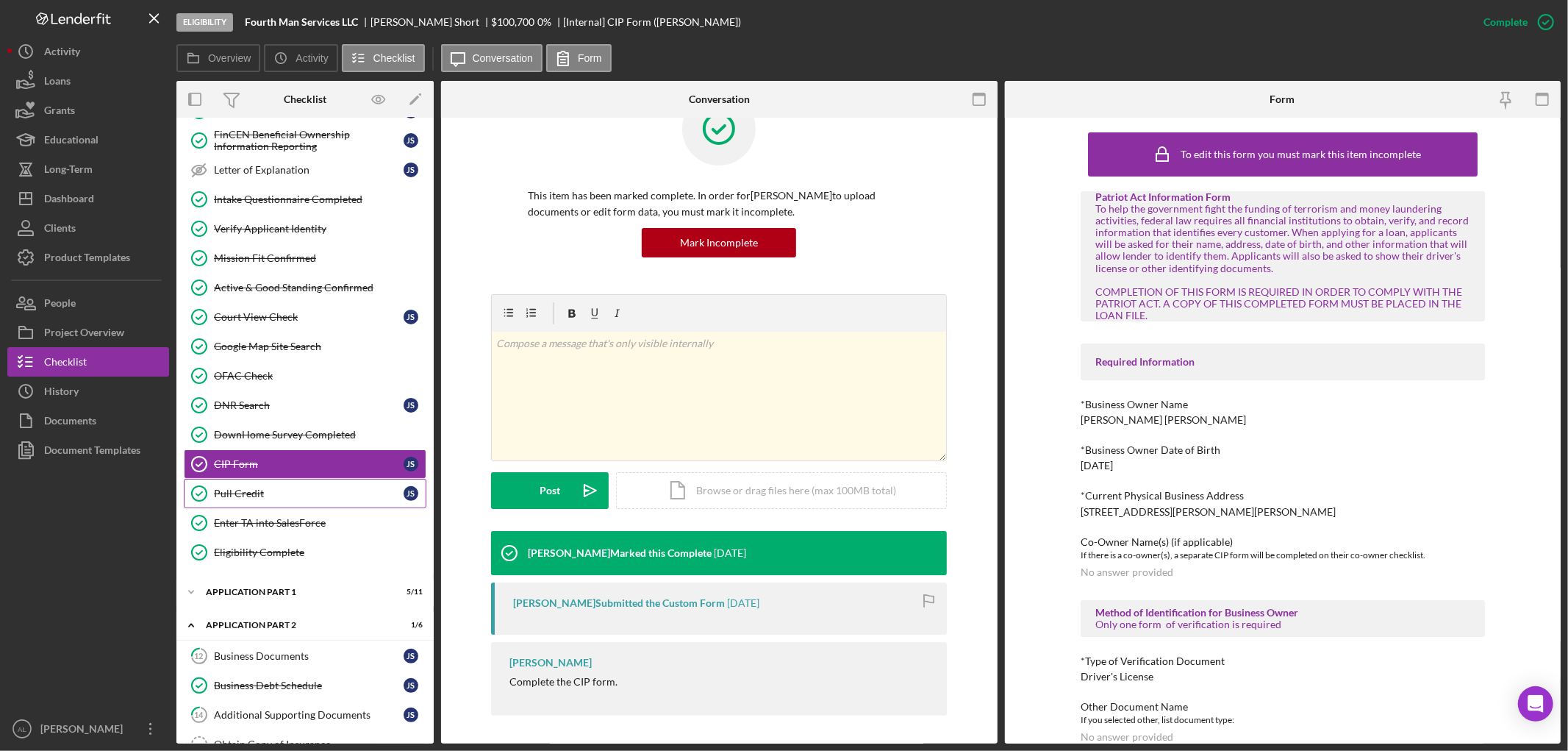
click at [342, 494] on div "Pull Credit" at bounding box center [308, 493] width 190 height 12
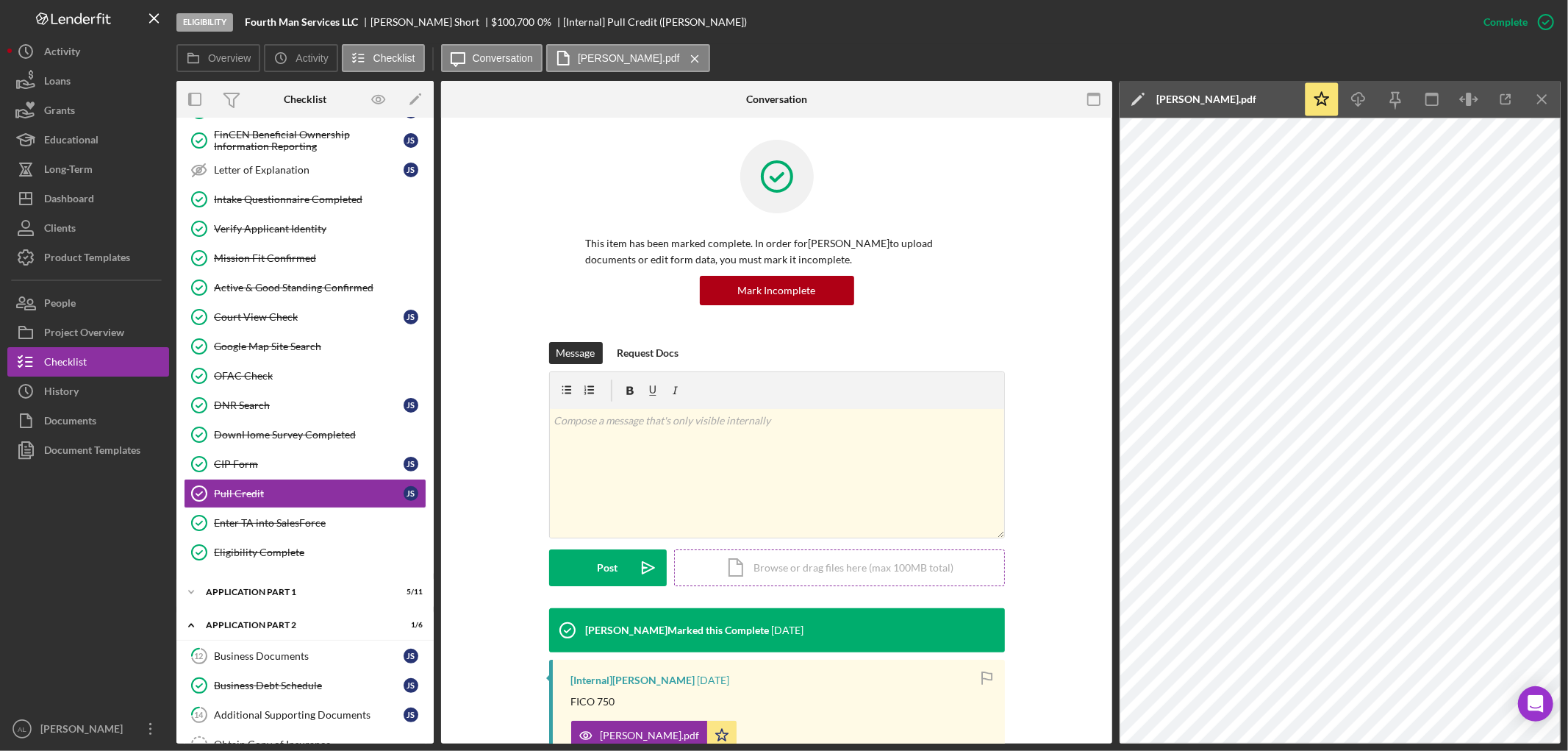
scroll to position [199, 0]
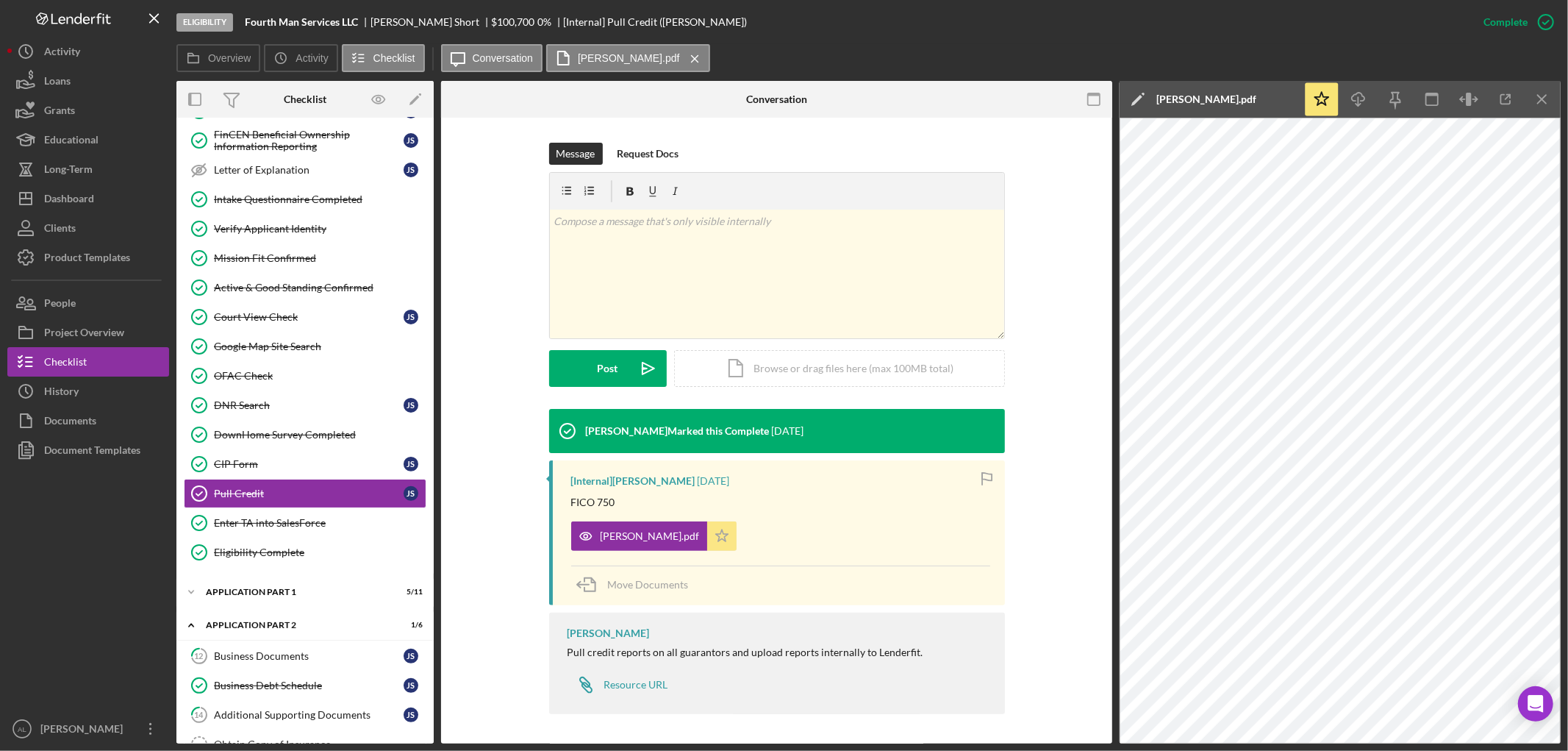
click at [715, 536] on polygon "button" at bounding box center [721, 536] width 13 height 12
click at [774, 361] on div "Icon/Document Browse or drag files here (max 100MB total) Tap to choose files o…" at bounding box center [839, 368] width 331 height 37
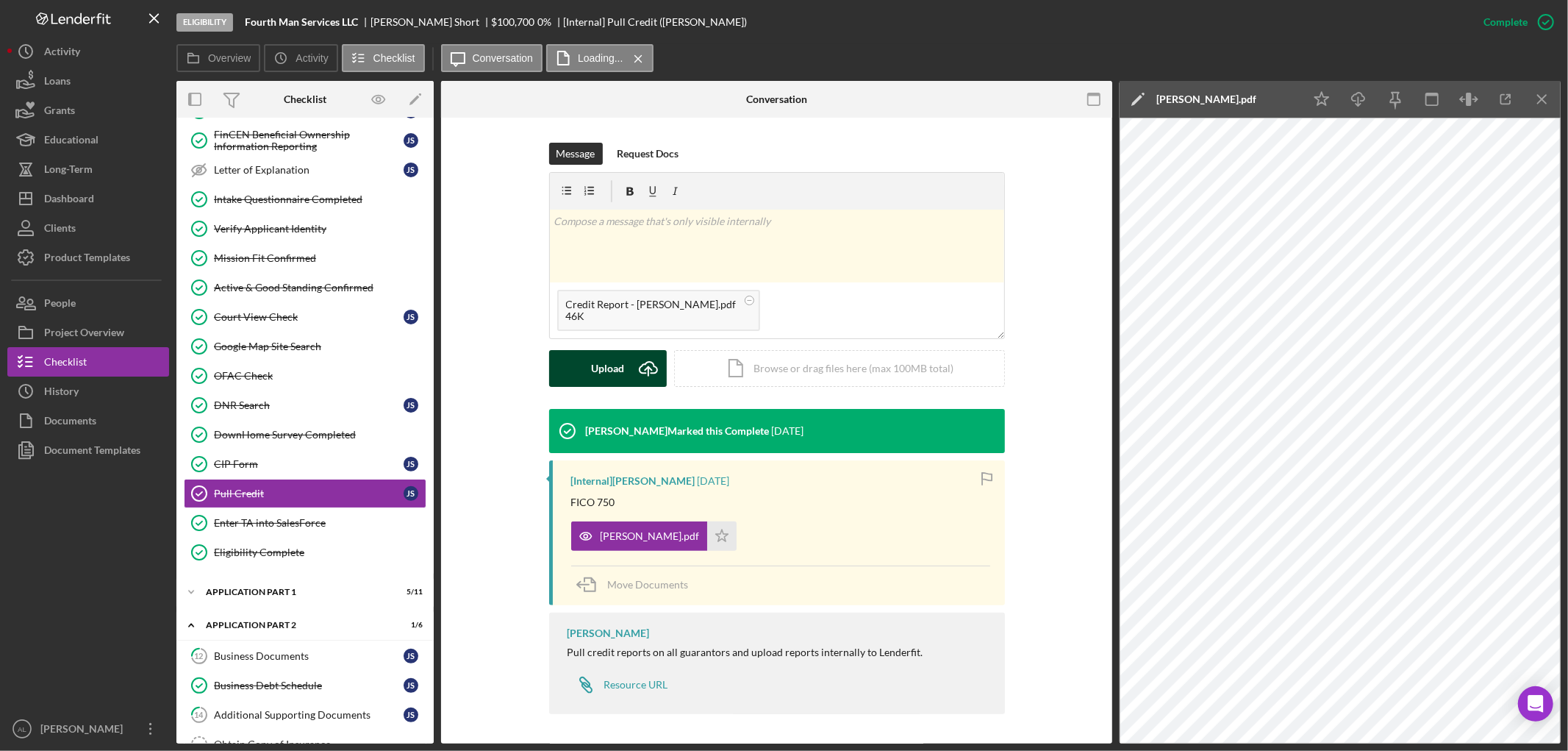
click at [610, 362] on div "Upload" at bounding box center [607, 368] width 33 height 37
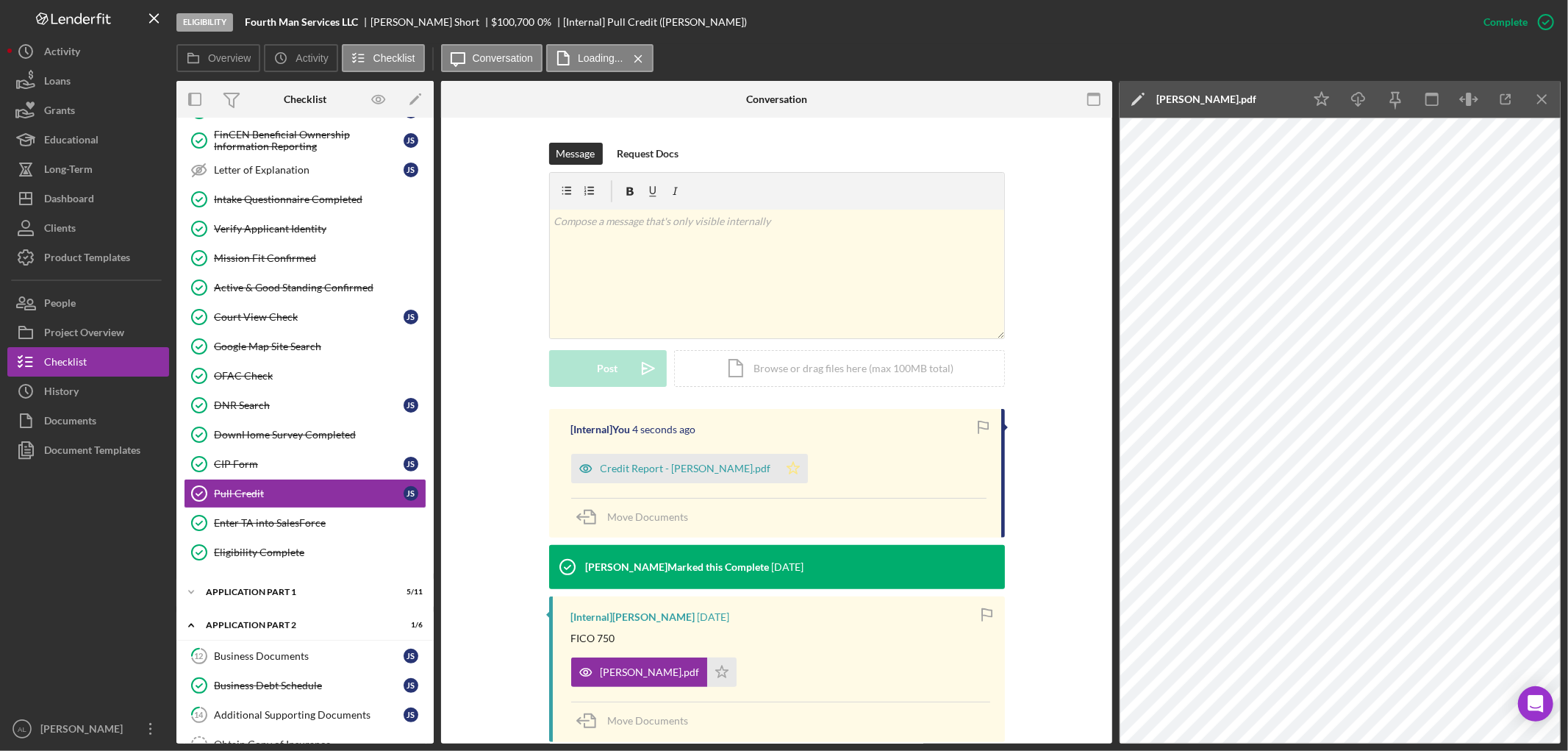
click at [779, 471] on icon "Icon/Star" at bounding box center [793, 468] width 30 height 30
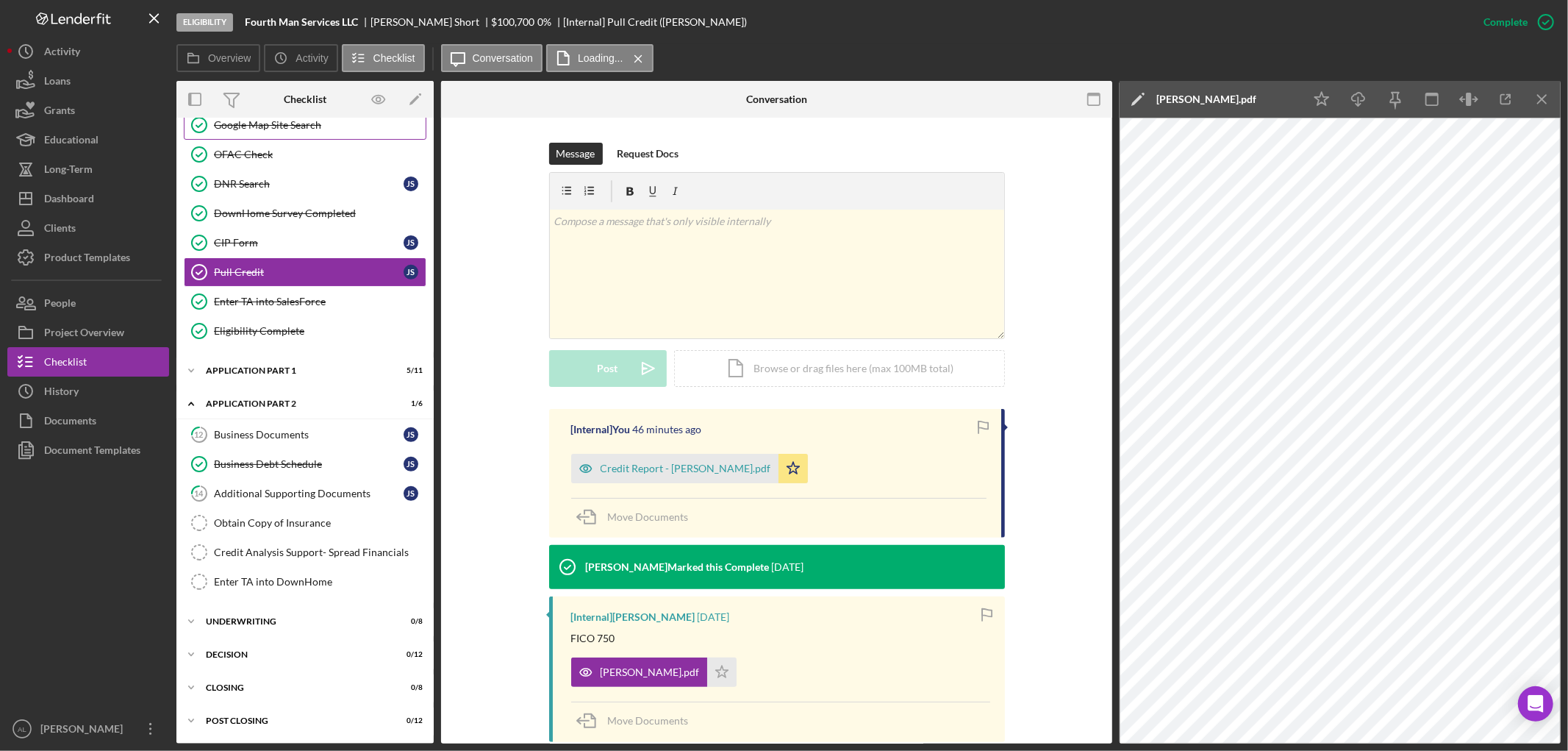
scroll to position [454, 0]
click at [298, 488] on link "14 Additional Supporting Documents J S" at bounding box center [305, 495] width 242 height 30
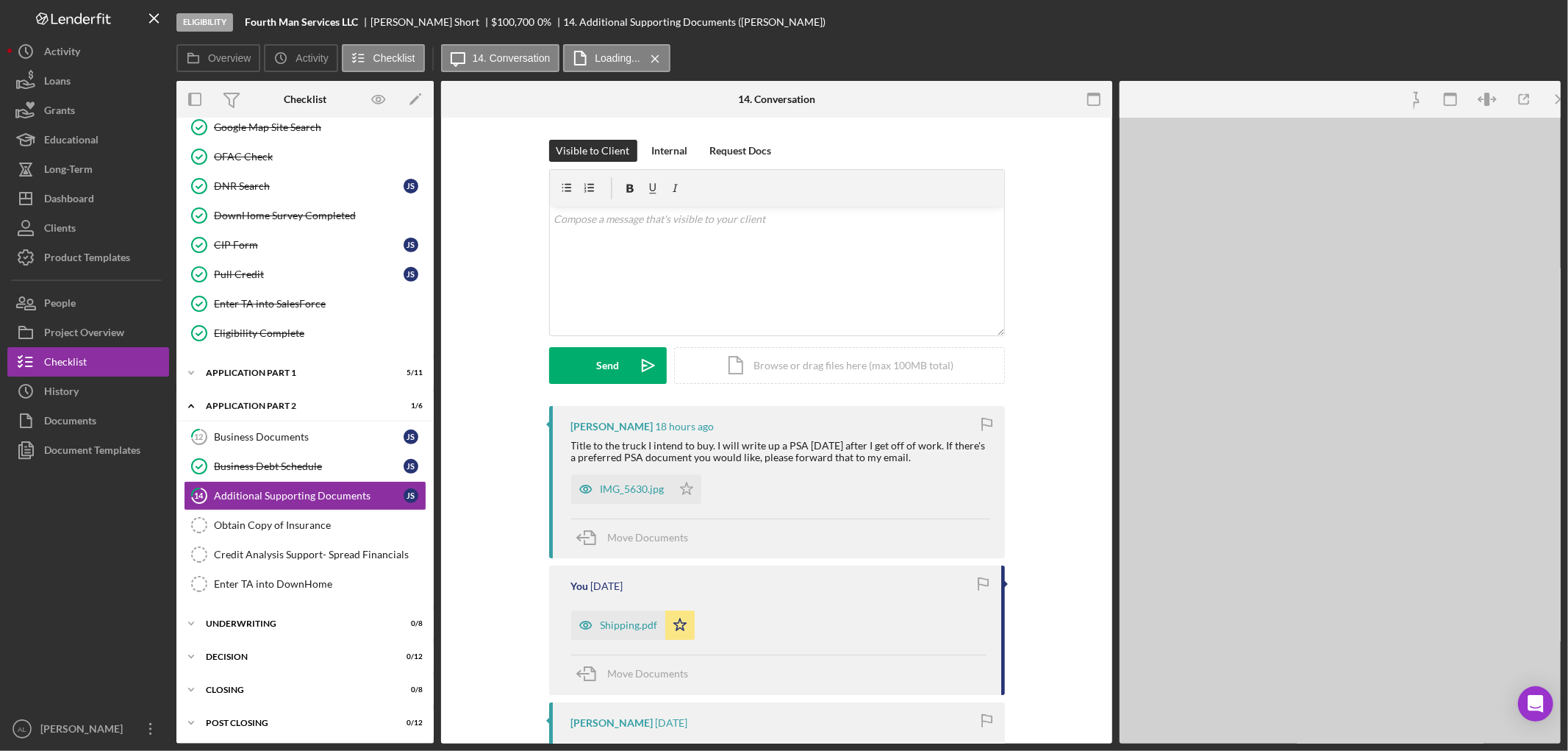
scroll to position [155, 0]
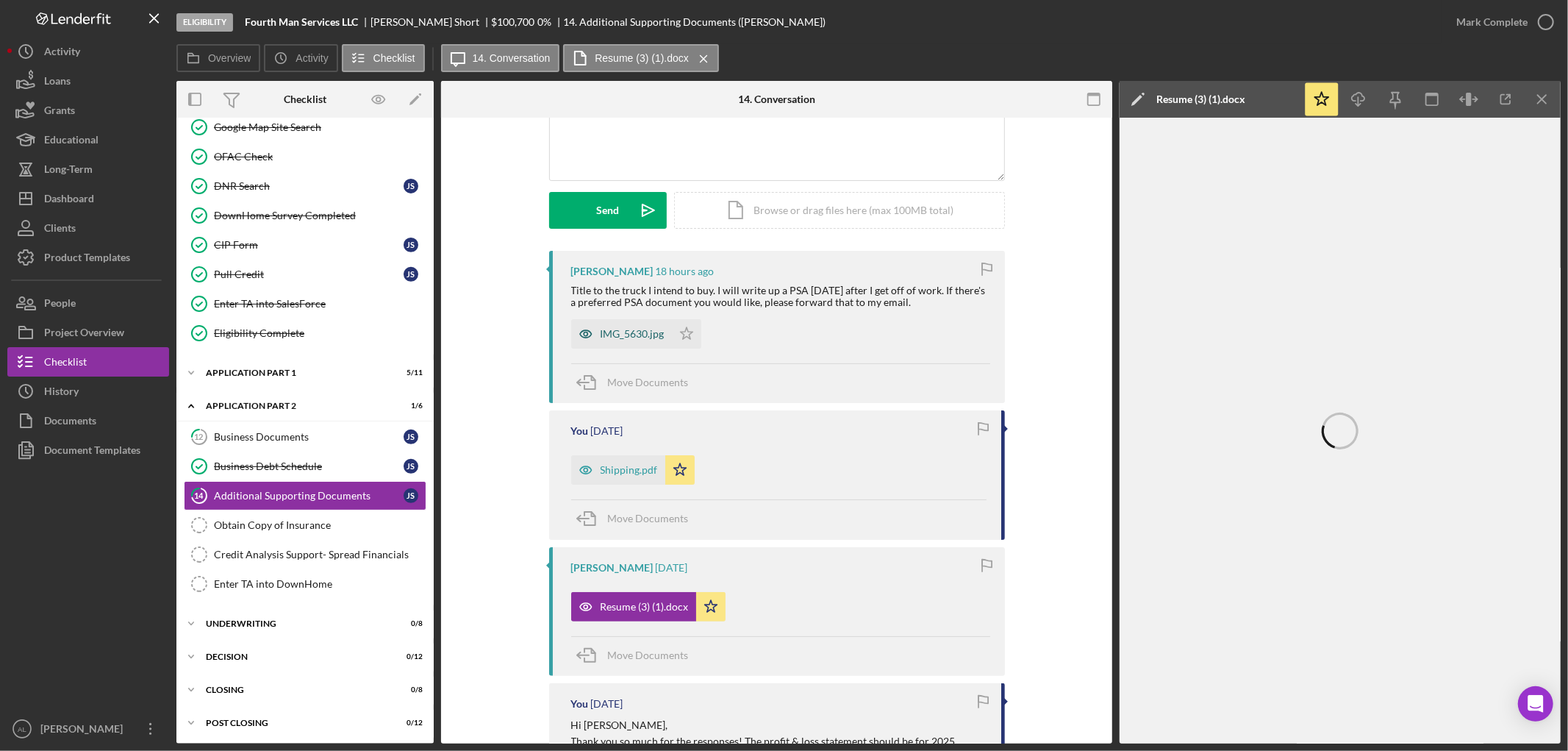
click at [638, 324] on div "IMG_5630.jpg" at bounding box center [621, 334] width 100 height 30
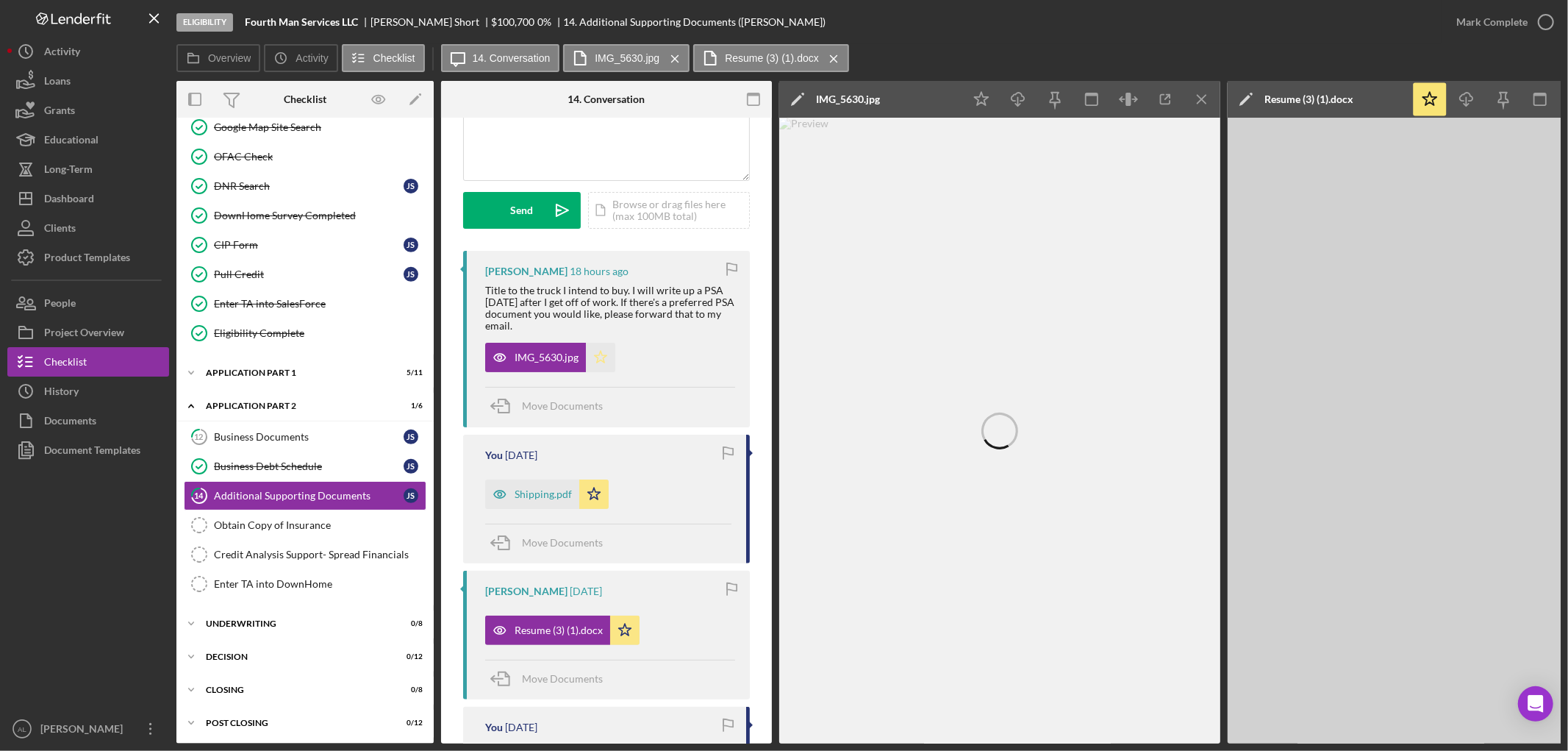
click at [593, 355] on icon "Icon/Star" at bounding box center [600, 357] width 30 height 30
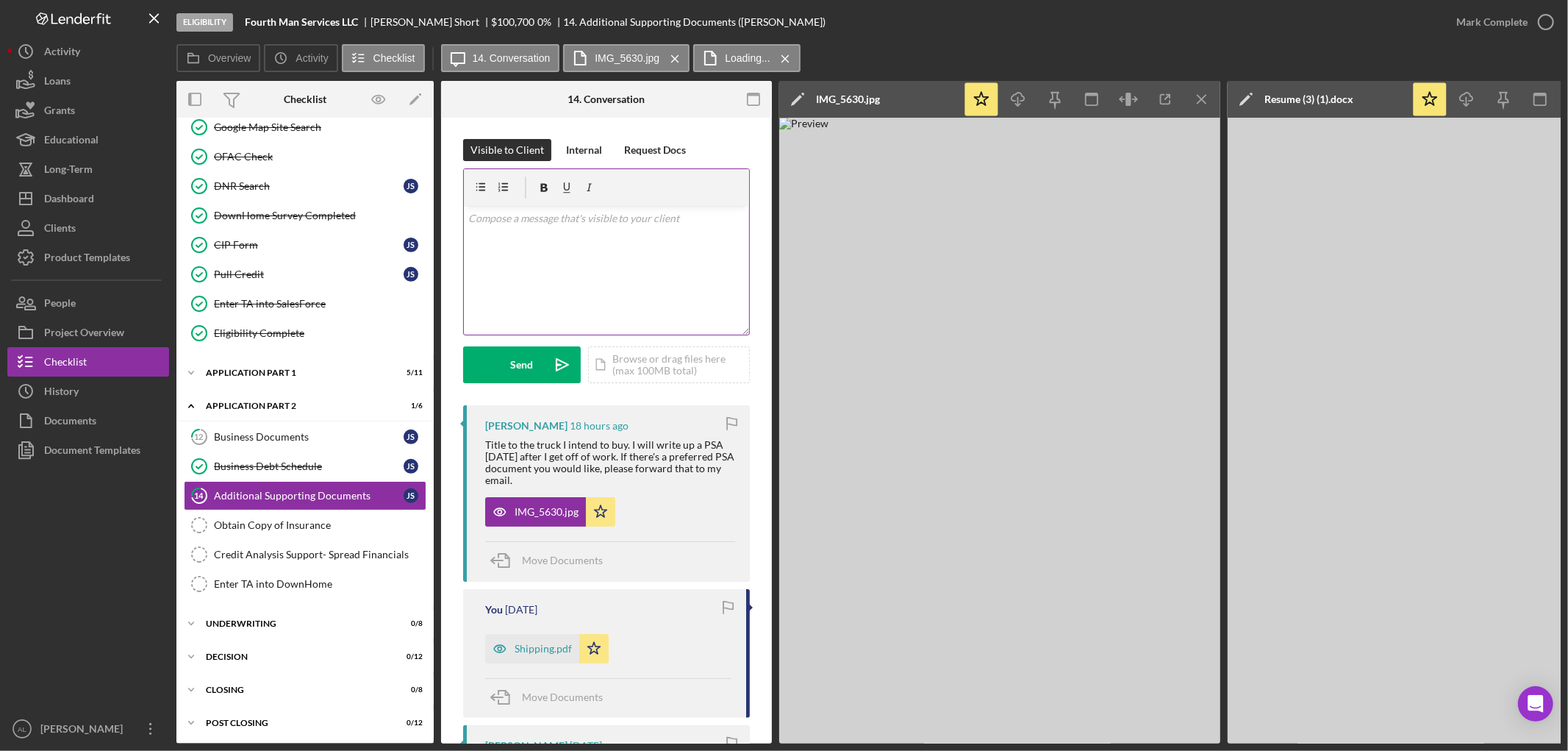
scroll to position [0, 0]
click at [662, 253] on div "v Color teal Color pink Remove color Add row above Add row below Add column bef…" at bounding box center [606, 271] width 285 height 128
click at [518, 369] on div "Send" at bounding box center [522, 366] width 23 height 37
